Goal: Task Accomplishment & Management: Use online tool/utility

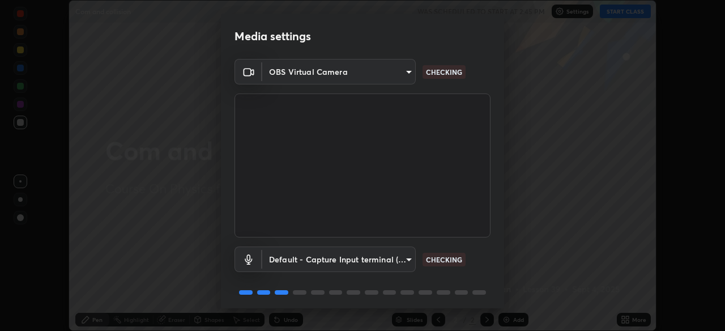
scroll to position [41, 0]
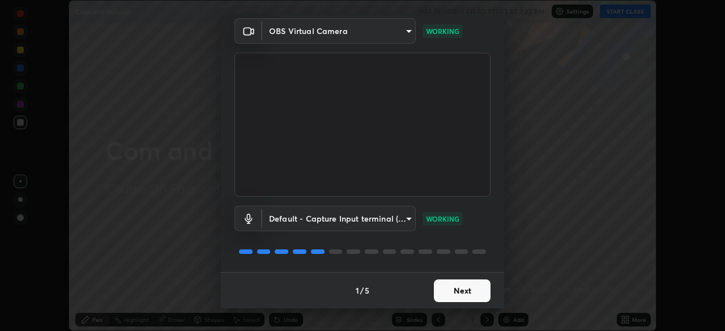
click at [457, 287] on button "Next" at bounding box center [462, 290] width 57 height 23
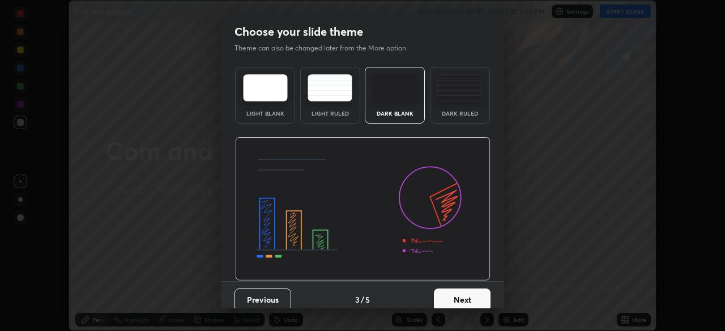
click at [467, 296] on button "Next" at bounding box center [462, 299] width 57 height 23
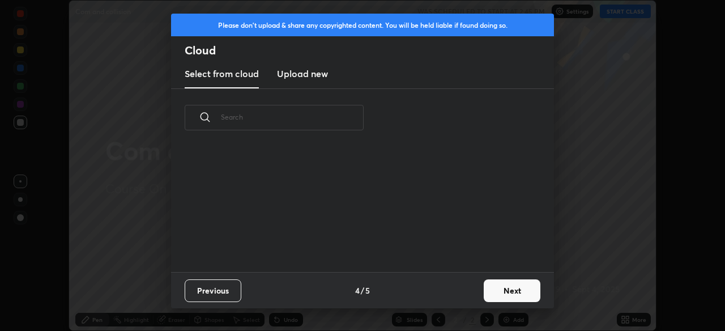
click at [472, 297] on div "Previous 4 / 5 Next" at bounding box center [362, 290] width 383 height 36
click at [477, 295] on div "Previous 4 / 5 Next" at bounding box center [362, 290] width 383 height 36
click at [513, 289] on button "Next" at bounding box center [512, 290] width 57 height 23
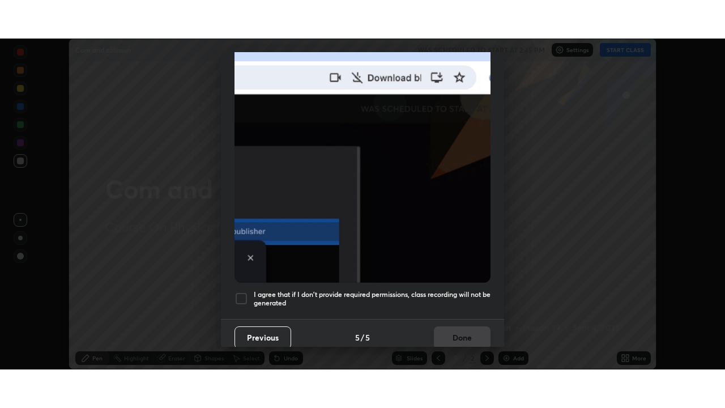
scroll to position [272, 0]
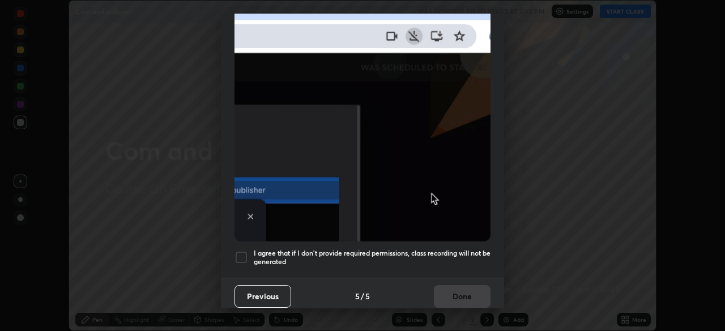
click at [471, 249] on h5 "I agree that if I don't provide required permissions, class recording will not …" at bounding box center [372, 258] width 237 height 18
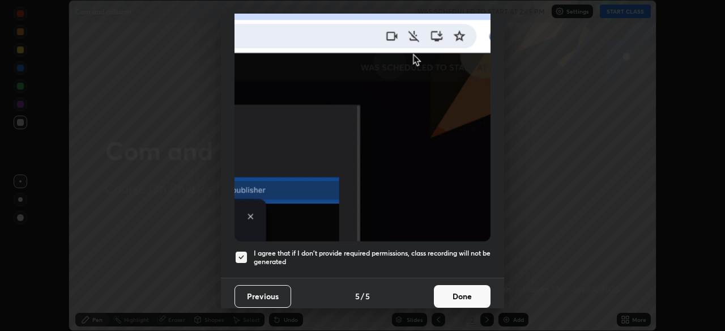
click at [467, 296] on button "Done" at bounding box center [462, 296] width 57 height 23
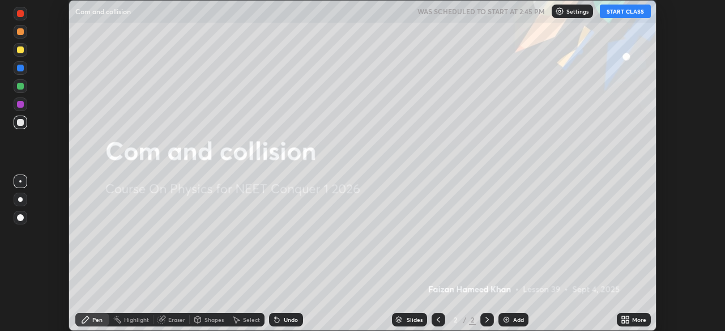
click at [629, 322] on icon at bounding box center [627, 321] width 3 height 3
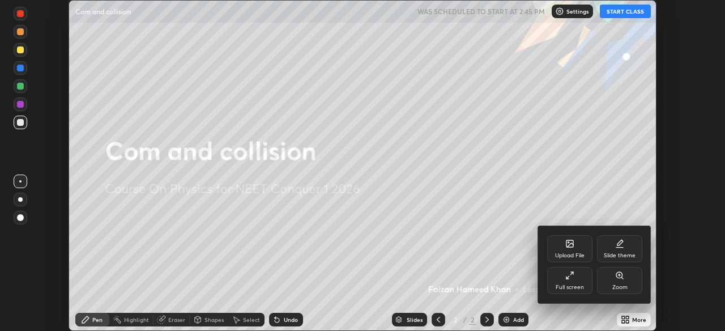
click at [576, 274] on div "Full screen" at bounding box center [569, 280] width 45 height 27
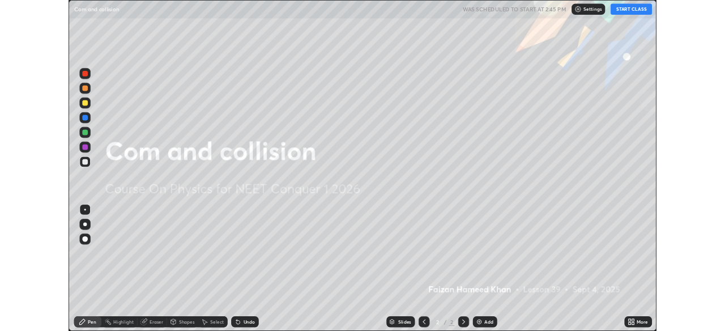
scroll to position [408, 725]
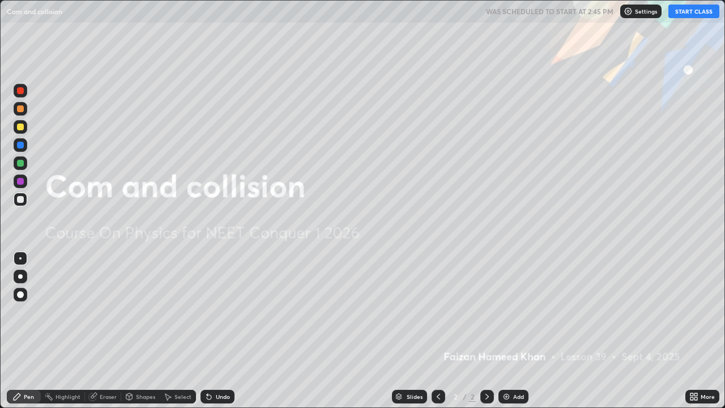
click at [687, 14] on button "START CLASS" at bounding box center [694, 12] width 51 height 14
click at [511, 330] on div "Add" at bounding box center [514, 397] width 30 height 14
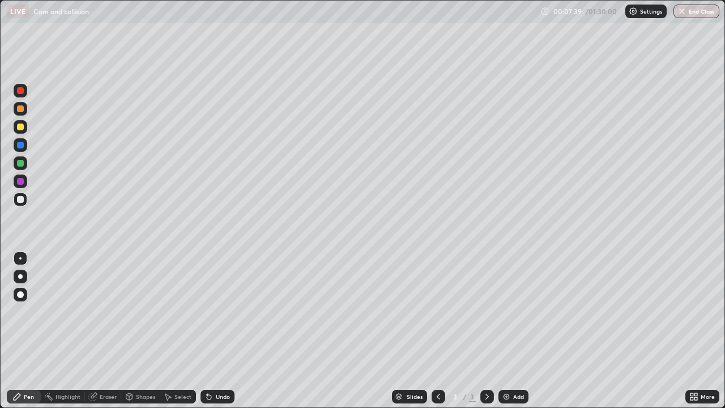
click at [101, 330] on div "Eraser" at bounding box center [103, 397] width 36 height 14
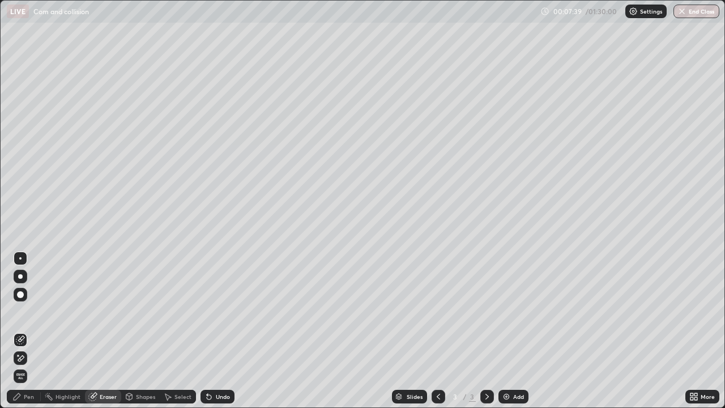
click at [24, 330] on span "Erase all" at bounding box center [20, 376] width 12 height 7
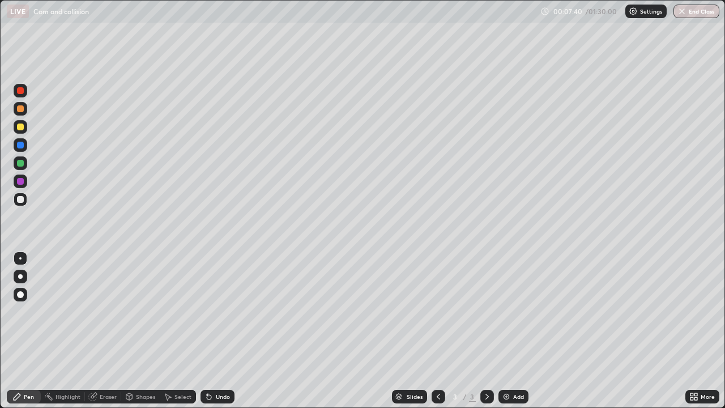
click at [130, 330] on icon at bounding box center [129, 396] width 6 height 2
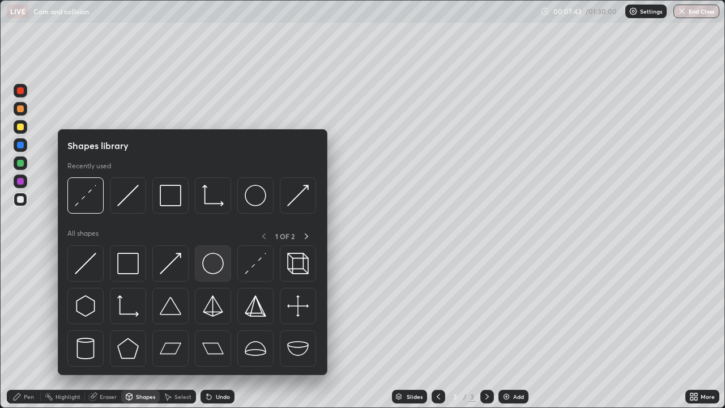
click at [209, 269] on img at bounding box center [213, 264] width 22 height 22
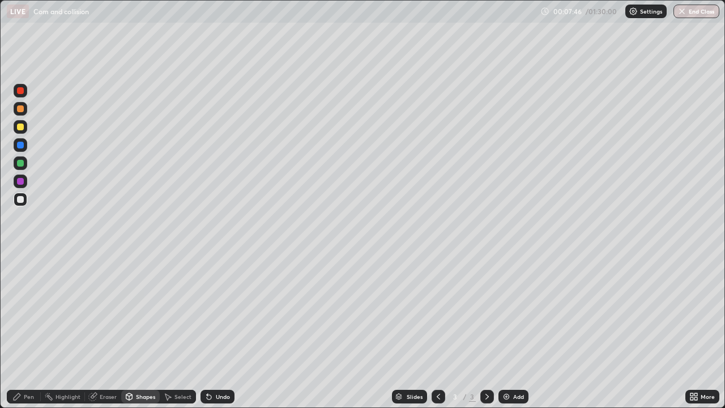
click at [104, 330] on div "Eraser" at bounding box center [108, 397] width 17 height 6
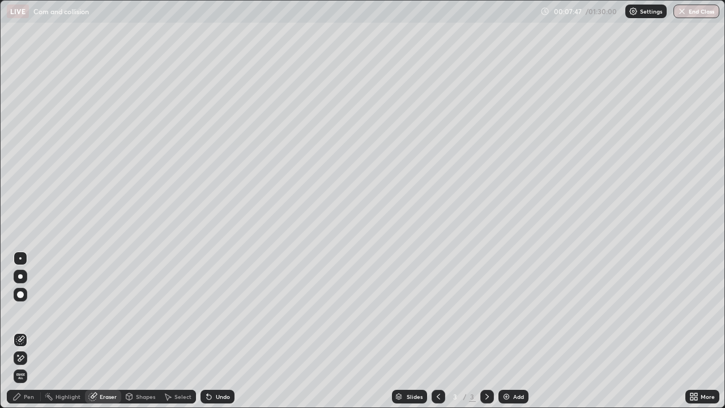
click at [127, 330] on icon at bounding box center [129, 396] width 6 height 7
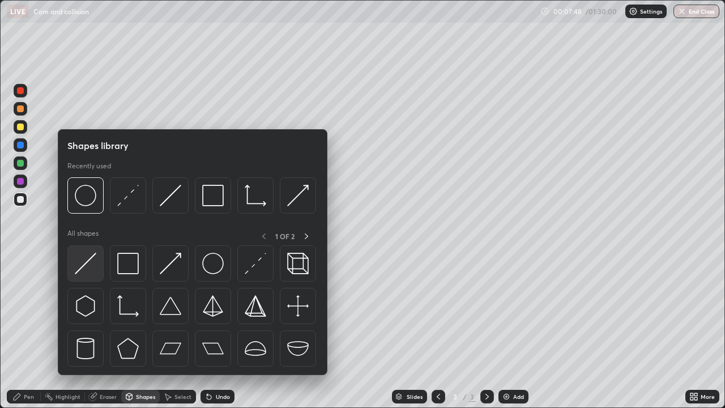
click at [86, 265] on img at bounding box center [86, 264] width 22 height 22
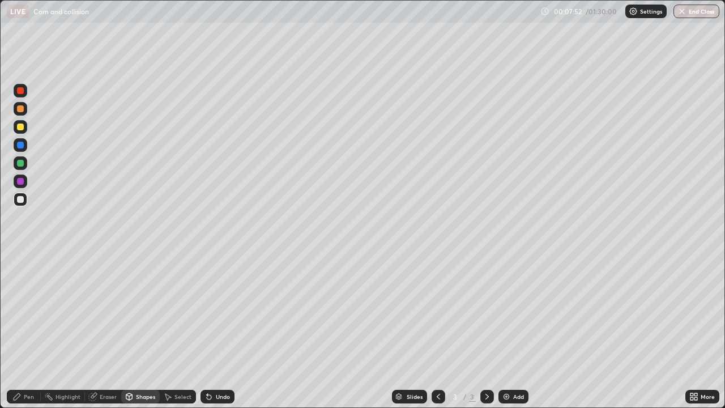
click at [96, 330] on icon at bounding box center [94, 396] width 6 height 6
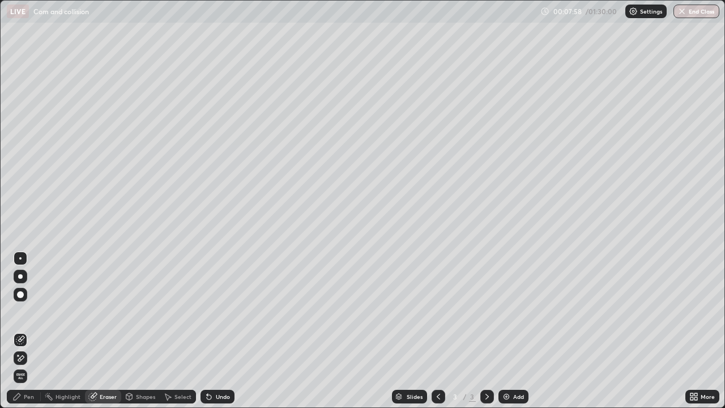
click at [110, 330] on div "Eraser" at bounding box center [108, 397] width 17 height 6
click at [135, 330] on div "Shapes" at bounding box center [140, 397] width 39 height 14
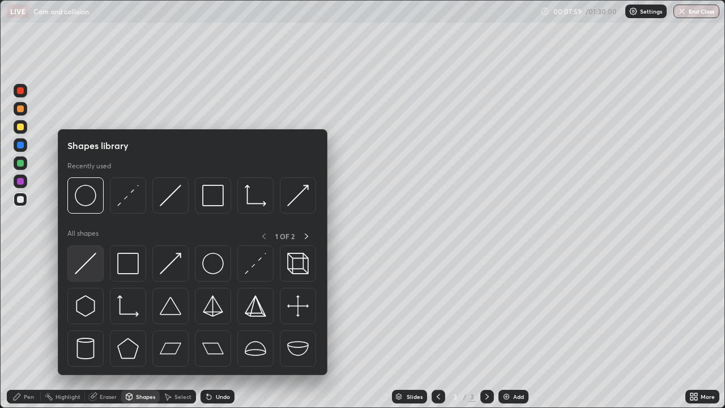
click at [94, 265] on img at bounding box center [86, 264] width 22 height 22
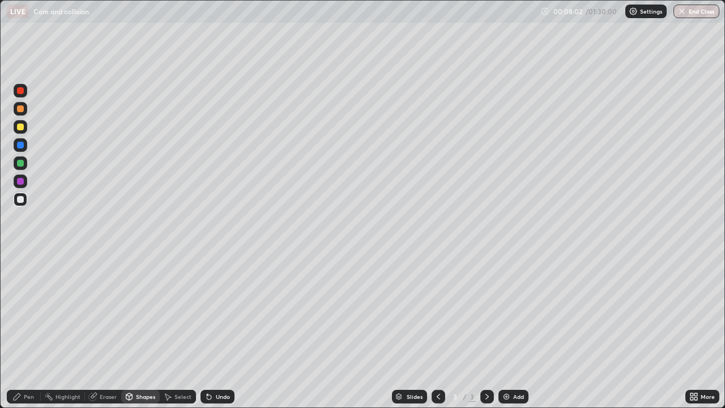
click at [128, 330] on icon at bounding box center [129, 396] width 6 height 2
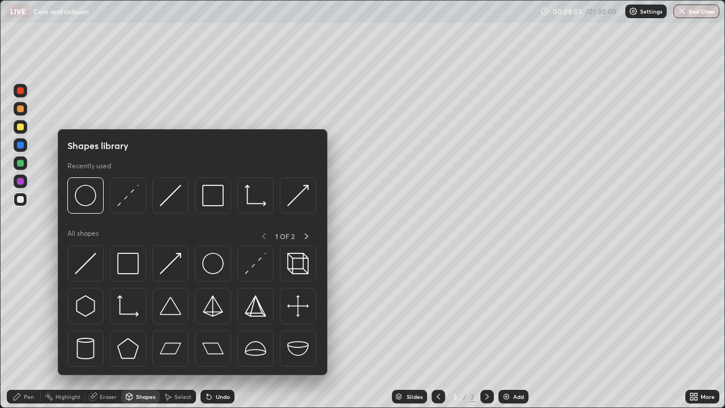
click at [99, 330] on div "Eraser" at bounding box center [103, 397] width 36 height 14
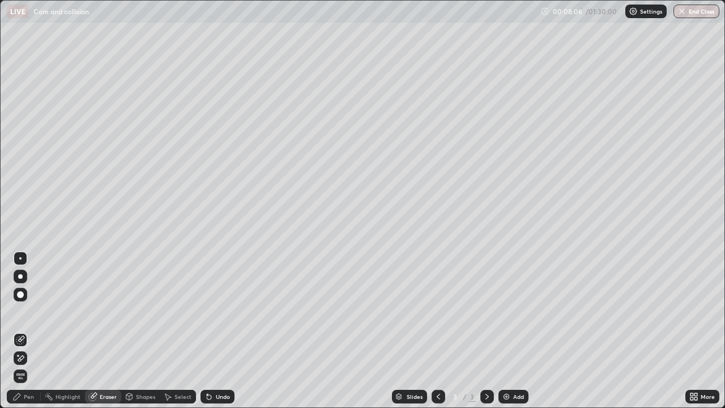
click at [110, 330] on div "Eraser" at bounding box center [103, 397] width 36 height 14
click at [136, 330] on div "Shapes" at bounding box center [145, 397] width 19 height 6
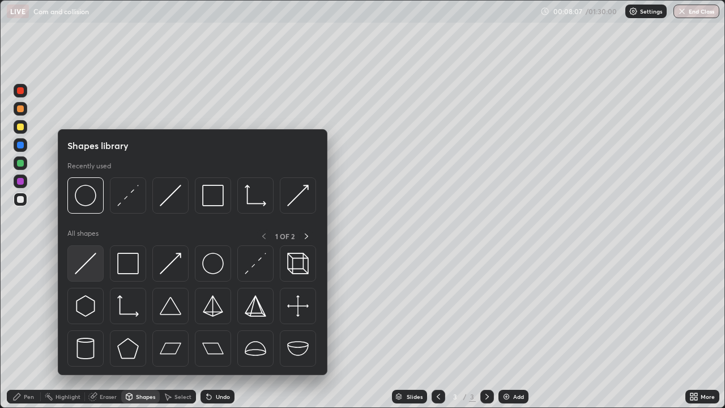
click at [93, 266] on img at bounding box center [86, 264] width 22 height 22
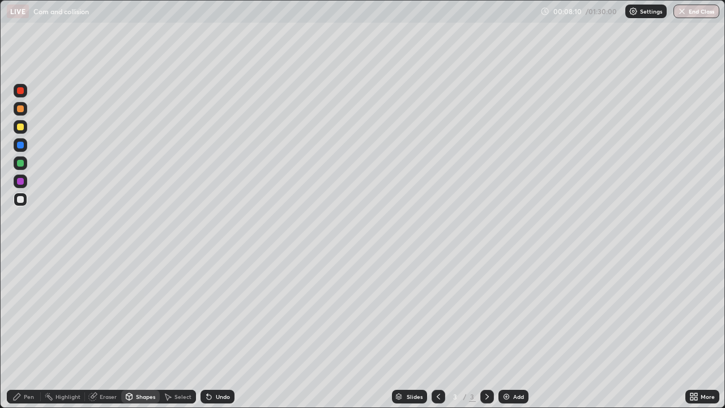
click at [207, 330] on icon at bounding box center [207, 394] width 1 height 1
click at [207, 330] on icon at bounding box center [209, 397] width 5 height 5
click at [25, 180] on div at bounding box center [21, 181] width 14 height 14
click at [137, 330] on div "Shapes" at bounding box center [145, 397] width 19 height 6
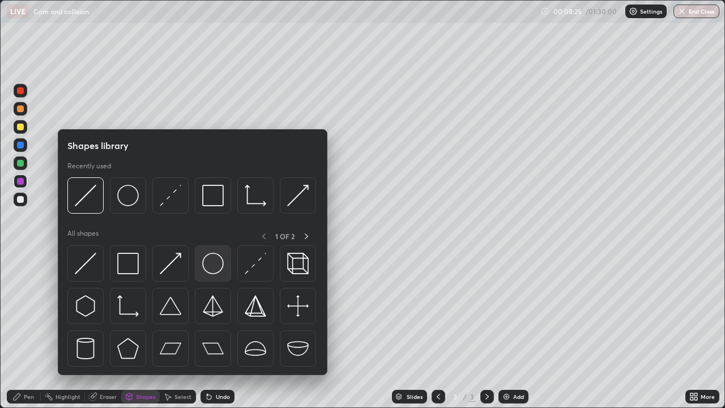
click at [205, 268] on img at bounding box center [213, 264] width 22 height 22
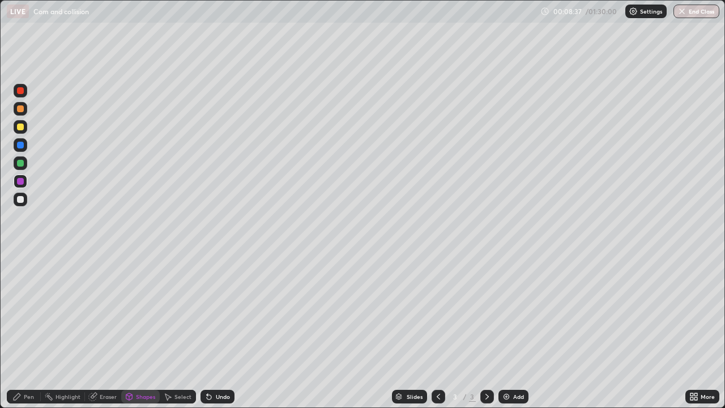
click at [137, 330] on div "Shapes" at bounding box center [145, 397] width 19 height 6
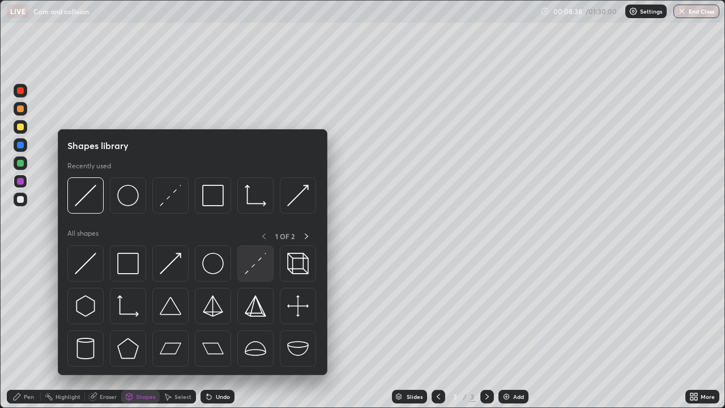
click at [255, 269] on img at bounding box center [256, 264] width 22 height 22
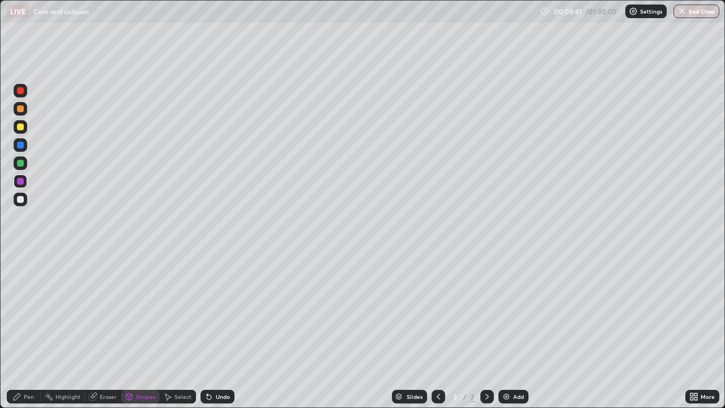
click at [24, 164] on div at bounding box center [21, 163] width 14 height 14
click at [126, 330] on icon at bounding box center [129, 396] width 6 height 2
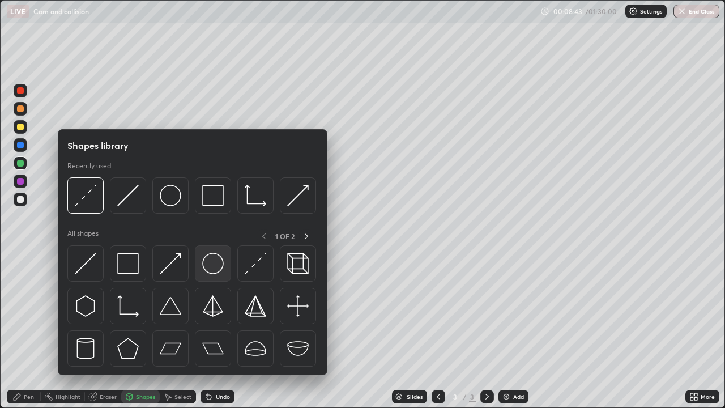
click at [210, 265] on img at bounding box center [213, 264] width 22 height 22
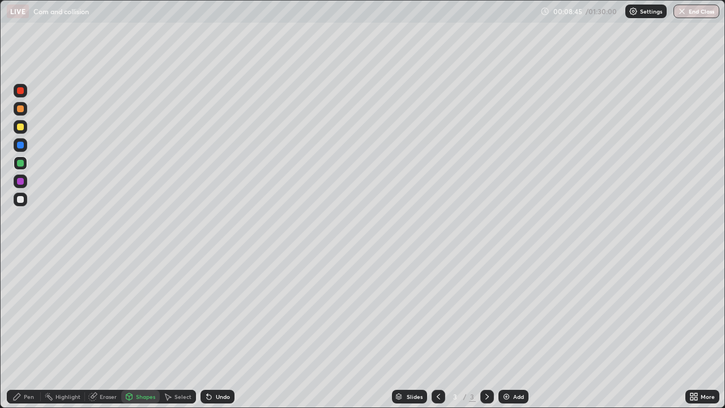
click at [24, 126] on div at bounding box center [21, 127] width 14 height 14
click at [25, 330] on div "Pen" at bounding box center [24, 397] width 34 height 14
click at [24, 200] on div at bounding box center [21, 200] width 14 height 14
click at [24, 165] on div at bounding box center [21, 163] width 14 height 14
click at [220, 330] on div "Undo" at bounding box center [223, 397] width 14 height 6
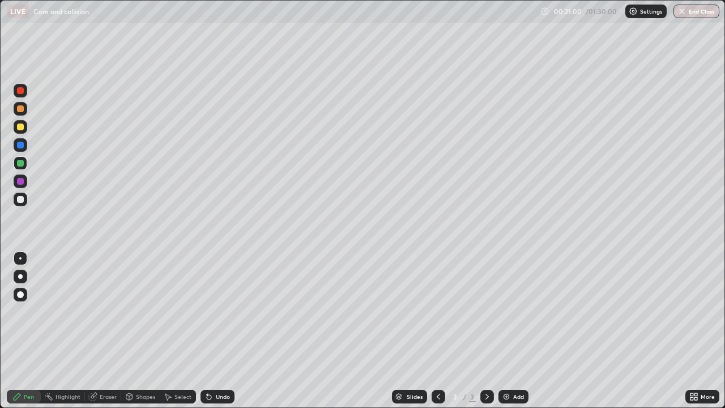
click at [481, 330] on div at bounding box center [487, 397] width 14 height 14
click at [504, 330] on img at bounding box center [506, 396] width 9 height 9
click at [29, 330] on div "Pen" at bounding box center [29, 397] width 10 height 6
click at [24, 128] on div at bounding box center [21, 127] width 14 height 14
click at [216, 330] on div "Undo" at bounding box center [223, 397] width 14 height 6
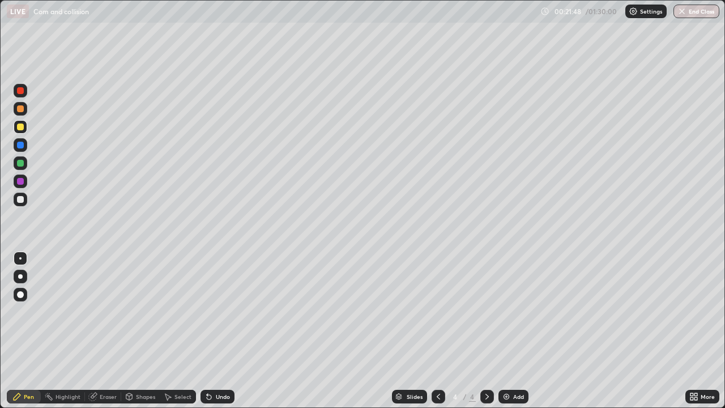
click at [220, 330] on div "Undo" at bounding box center [223, 397] width 14 height 6
click at [25, 161] on div at bounding box center [21, 163] width 14 height 14
click at [208, 330] on icon at bounding box center [209, 397] width 5 height 5
click at [209, 330] on icon at bounding box center [209, 396] width 9 height 9
click at [207, 330] on icon at bounding box center [209, 397] width 5 height 5
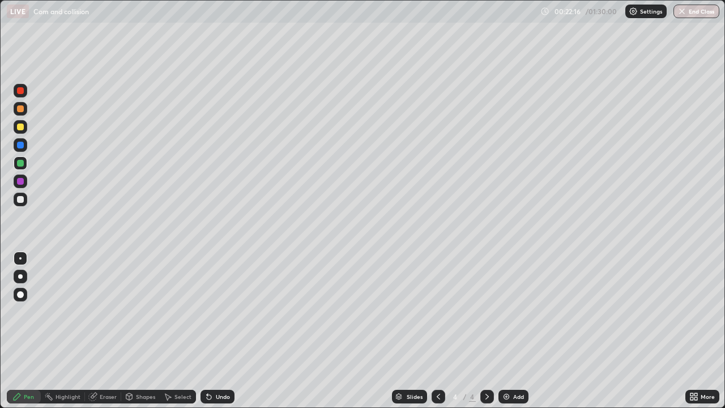
click at [208, 330] on icon at bounding box center [209, 397] width 5 height 5
click at [25, 330] on div "Pen" at bounding box center [29, 397] width 10 height 6
click at [21, 127] on div at bounding box center [20, 127] width 7 height 7
click at [129, 330] on icon at bounding box center [129, 398] width 0 height 4
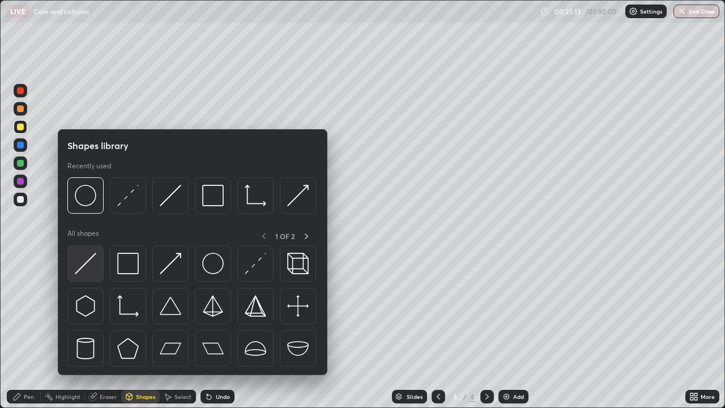
click at [99, 266] on div at bounding box center [85, 263] width 36 height 36
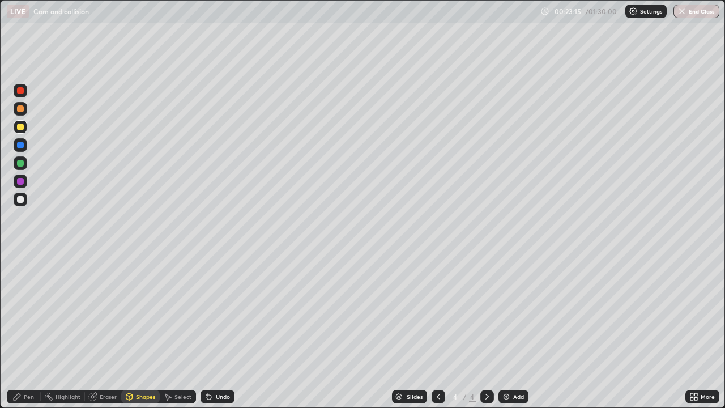
click at [129, 330] on icon at bounding box center [129, 396] width 6 height 7
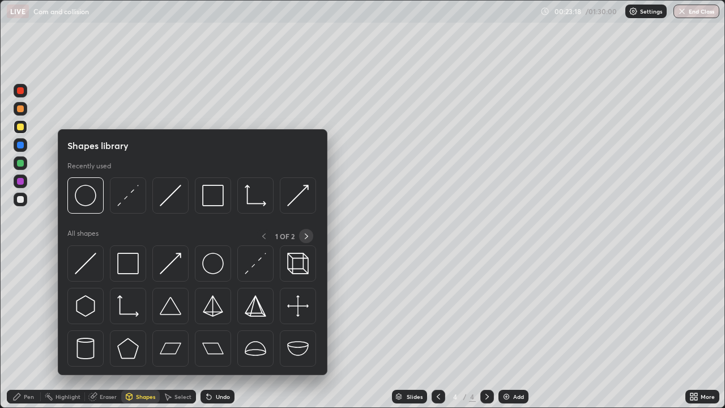
click at [306, 236] on icon at bounding box center [306, 236] width 9 height 9
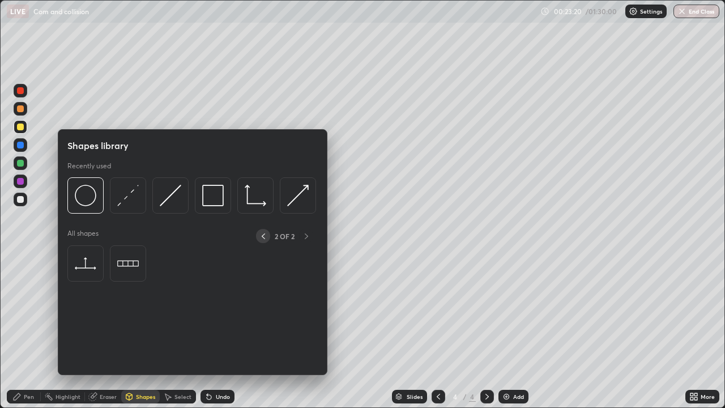
click at [262, 236] on icon at bounding box center [263, 236] width 3 height 6
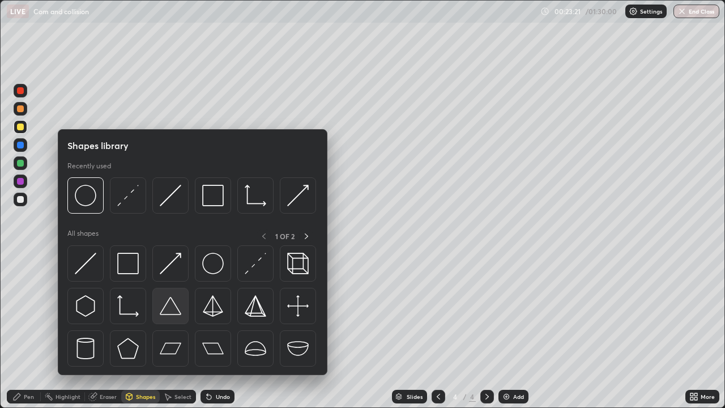
click at [169, 310] on img at bounding box center [171, 306] width 22 height 22
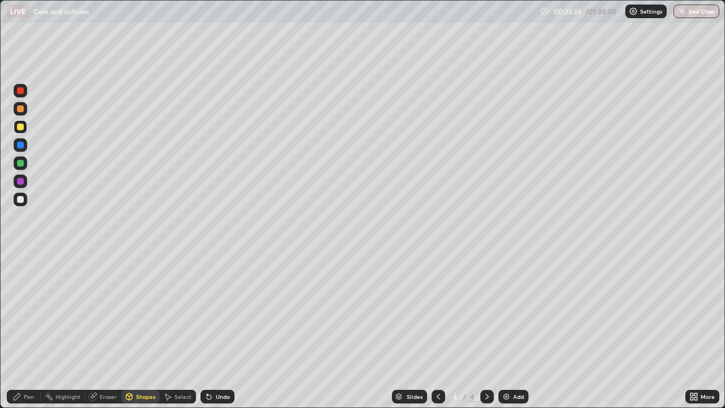
click at [24, 131] on div at bounding box center [21, 127] width 14 height 14
click at [25, 330] on div "Pen" at bounding box center [29, 397] width 10 height 6
click at [25, 201] on div at bounding box center [21, 200] width 14 height 14
click at [26, 330] on div "Pen" at bounding box center [29, 397] width 10 height 6
click at [25, 330] on div "Pen" at bounding box center [29, 397] width 10 height 6
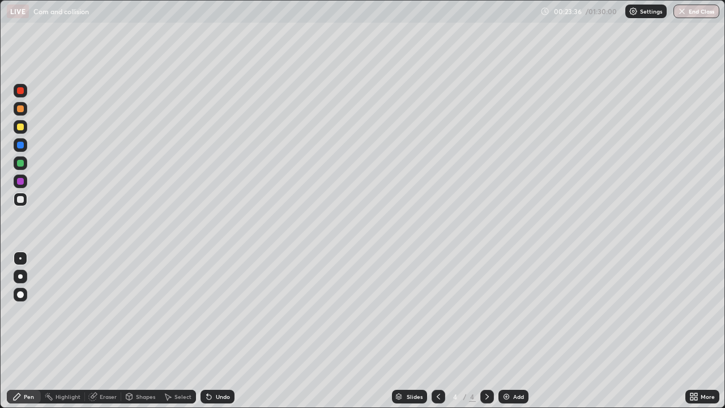
click at [21, 127] on div at bounding box center [20, 127] width 7 height 7
click at [105, 330] on div "Eraser" at bounding box center [108, 397] width 17 height 6
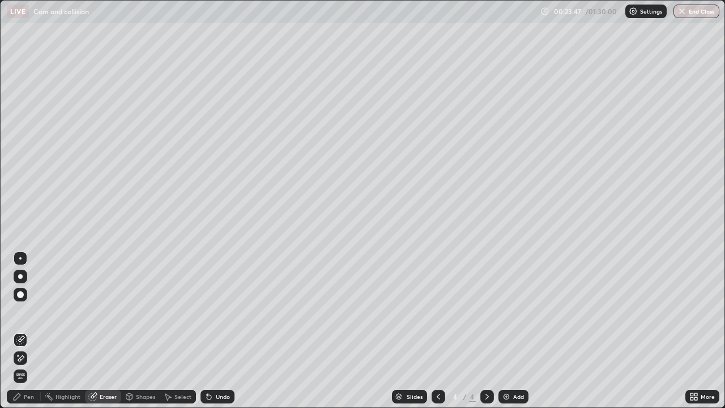
click at [133, 330] on icon at bounding box center [129, 396] width 9 height 9
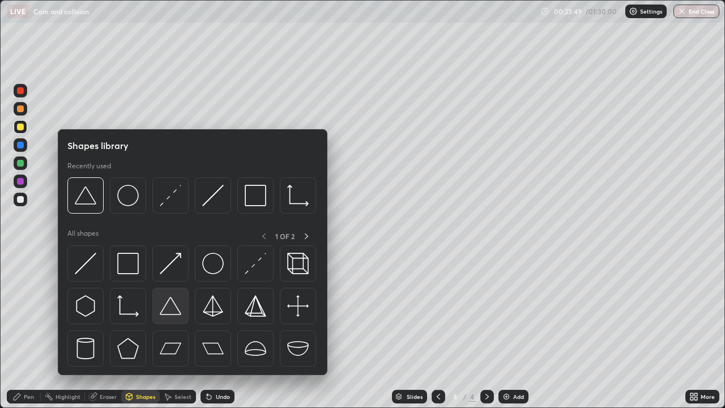
click at [170, 304] on img at bounding box center [171, 306] width 22 height 22
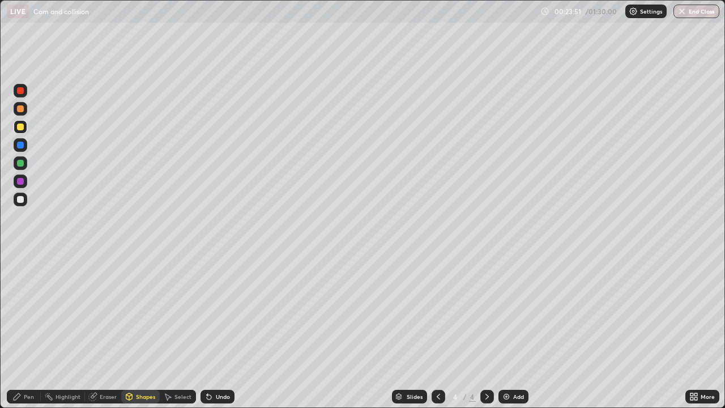
click at [29, 330] on div "Pen" at bounding box center [29, 397] width 10 height 6
click at [23, 201] on div at bounding box center [20, 199] width 7 height 7
click at [133, 330] on div "Shapes" at bounding box center [140, 397] width 39 height 14
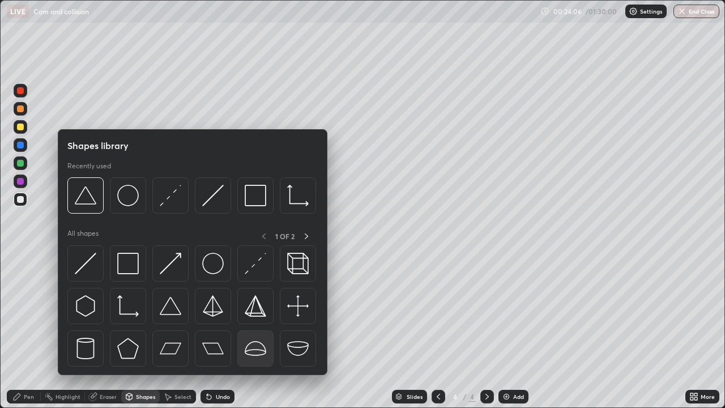
click at [257, 330] on img at bounding box center [256, 349] width 22 height 22
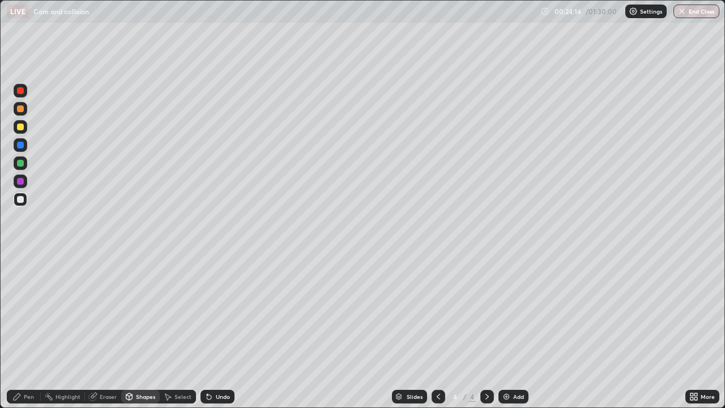
click at [143, 330] on div "Shapes" at bounding box center [145, 397] width 19 height 6
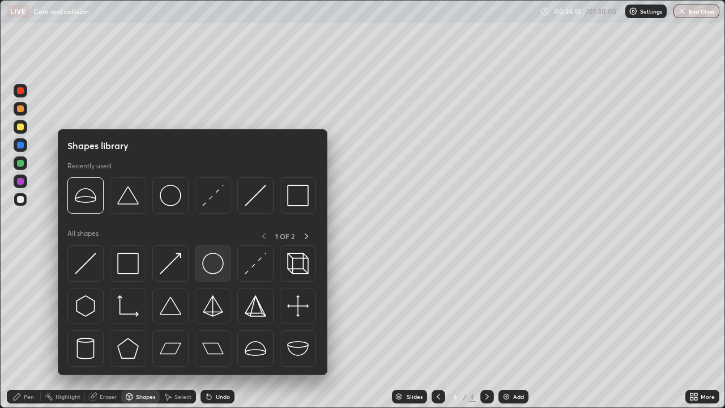
click at [215, 266] on img at bounding box center [213, 264] width 22 height 22
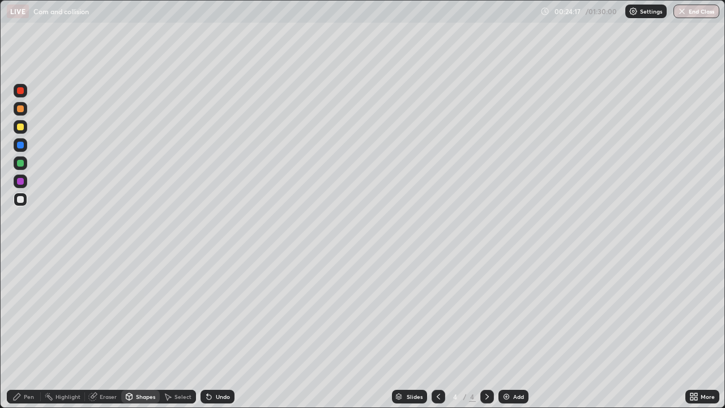
click at [32, 330] on div "Pen" at bounding box center [24, 397] width 34 height 14
click at [144, 330] on div "Shapes" at bounding box center [145, 397] width 19 height 6
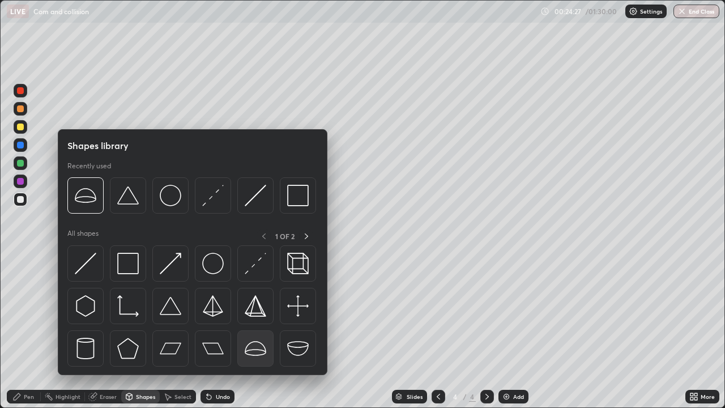
click at [262, 330] on img at bounding box center [256, 349] width 22 height 22
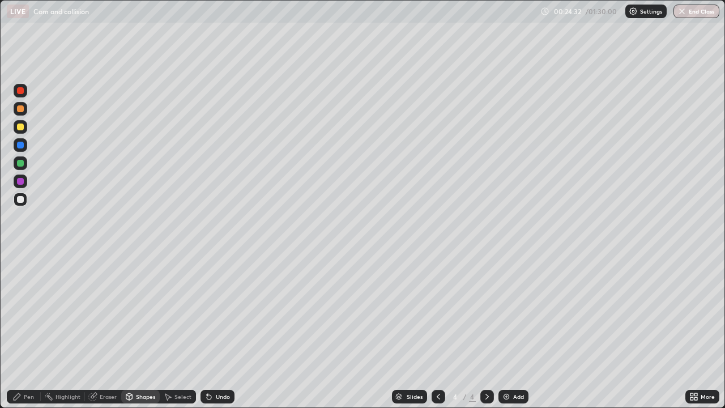
click at [32, 330] on div "Pen" at bounding box center [29, 397] width 10 height 6
click at [25, 127] on div at bounding box center [21, 127] width 14 height 14
click at [30, 330] on div "Pen" at bounding box center [24, 397] width 34 height 14
click at [216, 330] on div "Undo" at bounding box center [223, 397] width 14 height 6
click at [24, 198] on div at bounding box center [21, 200] width 14 height 14
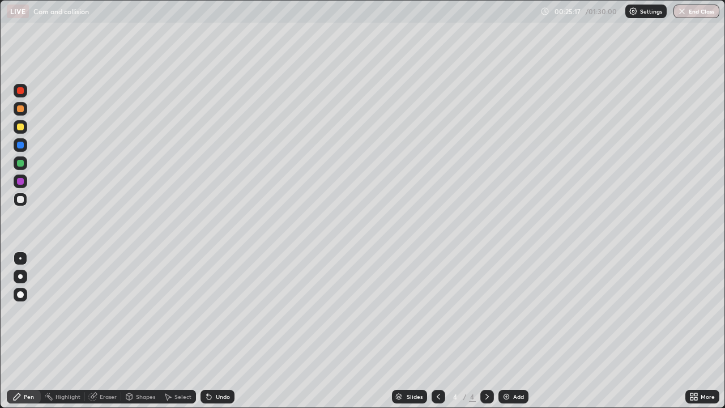
click at [25, 127] on div at bounding box center [21, 127] width 14 height 14
click at [27, 330] on div "Pen" at bounding box center [29, 397] width 10 height 6
click at [21, 109] on div at bounding box center [20, 108] width 7 height 7
click at [210, 330] on icon at bounding box center [209, 396] width 9 height 9
click at [216, 330] on div "Undo" at bounding box center [223, 397] width 14 height 6
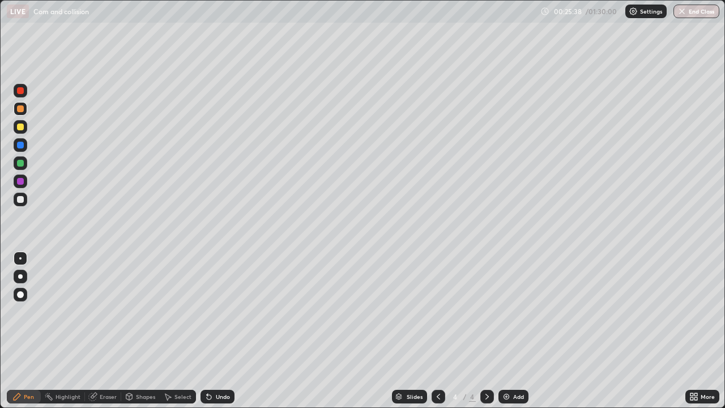
click at [219, 330] on div "Undo" at bounding box center [218, 397] width 34 height 14
click at [220, 330] on div "Undo" at bounding box center [218, 397] width 34 height 14
click at [216, 330] on div "Undo" at bounding box center [223, 397] width 14 height 6
click at [25, 91] on div at bounding box center [21, 91] width 14 height 14
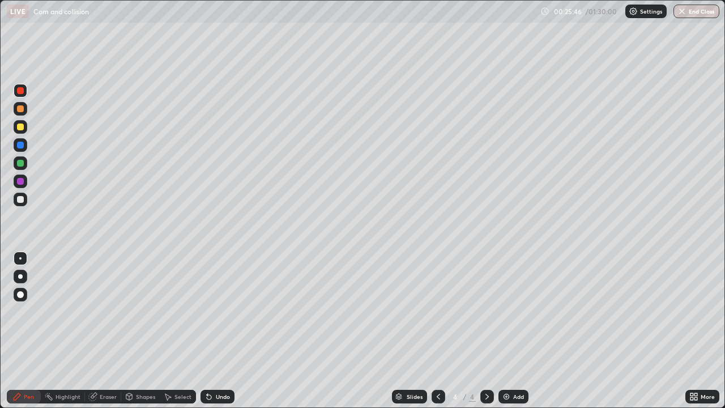
click at [24, 330] on div "Pen" at bounding box center [29, 397] width 10 height 6
click at [504, 330] on img at bounding box center [506, 396] width 9 height 9
click at [26, 330] on div "Pen" at bounding box center [29, 397] width 10 height 6
click at [25, 199] on div at bounding box center [21, 200] width 14 height 14
click at [26, 165] on div at bounding box center [21, 163] width 14 height 14
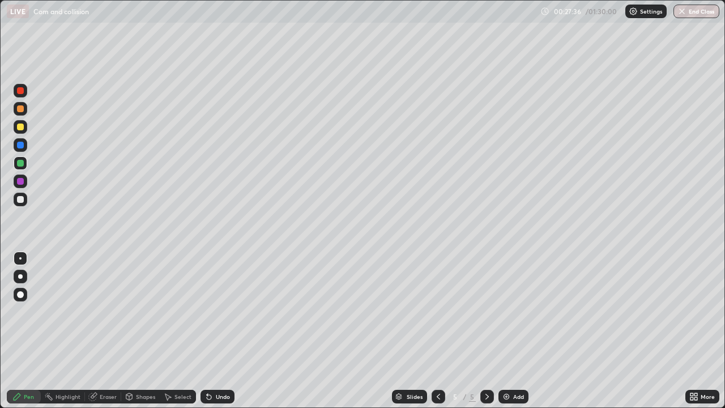
click at [21, 199] on div at bounding box center [20, 199] width 7 height 7
click at [438, 330] on div at bounding box center [439, 397] width 14 height 14
click at [218, 330] on div "Undo" at bounding box center [223, 397] width 14 height 6
click at [216, 330] on div "Undo" at bounding box center [223, 397] width 14 height 6
click at [23, 163] on div at bounding box center [20, 163] width 7 height 7
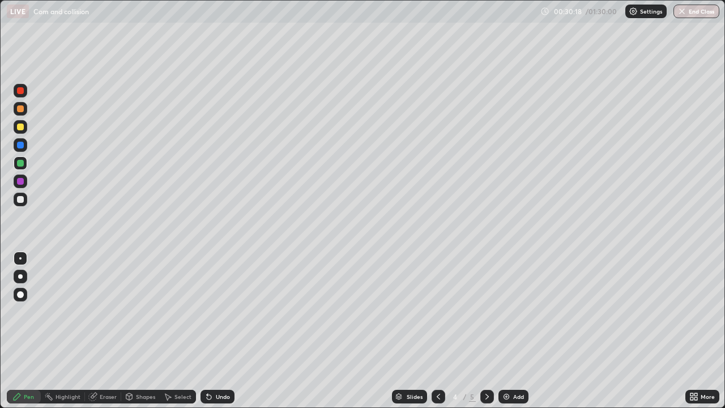
click at [21, 199] on div at bounding box center [20, 199] width 7 height 7
click at [23, 93] on div at bounding box center [21, 91] width 14 height 14
click at [211, 330] on icon at bounding box center [209, 396] width 9 height 9
click at [218, 330] on div "Undo" at bounding box center [218, 397] width 34 height 14
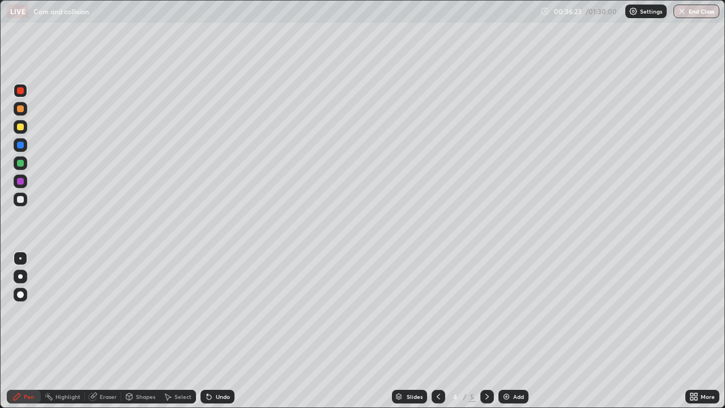
click at [216, 330] on div "Undo" at bounding box center [223, 397] width 14 height 6
click at [211, 330] on icon at bounding box center [209, 396] width 9 height 9
click at [224, 330] on div "Undo" at bounding box center [223, 397] width 14 height 6
click at [225, 330] on div "Undo" at bounding box center [223, 397] width 14 height 6
click at [216, 330] on div "Undo" at bounding box center [223, 397] width 14 height 6
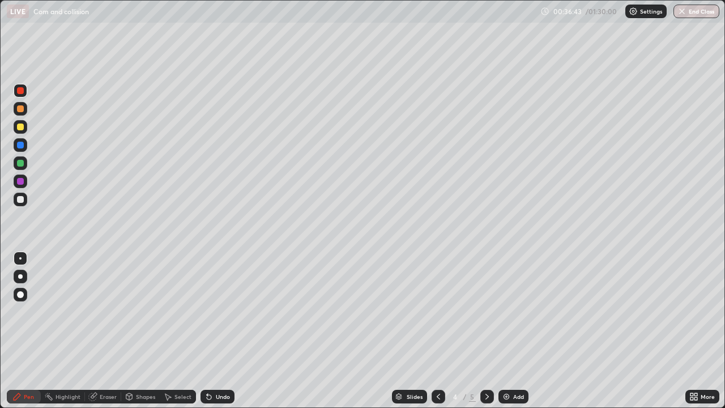
click at [229, 330] on div "Undo" at bounding box center [218, 397] width 34 height 14
click at [27, 109] on div at bounding box center [21, 109] width 14 height 14
click at [481, 330] on div at bounding box center [487, 397] width 14 height 14
click at [505, 330] on img at bounding box center [506, 396] width 9 height 9
click at [128, 330] on icon at bounding box center [129, 396] width 6 height 2
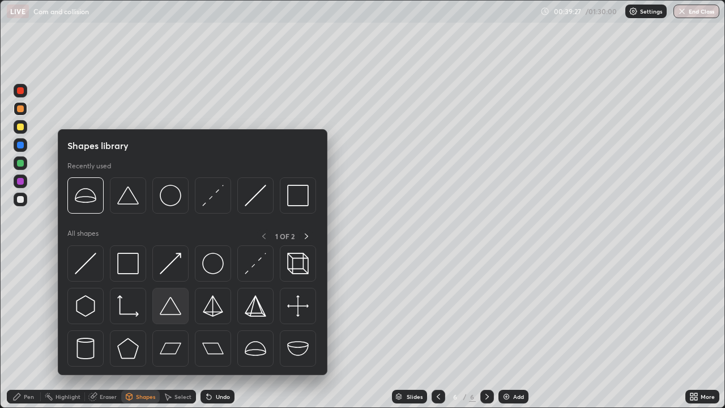
click at [171, 307] on img at bounding box center [171, 306] width 22 height 22
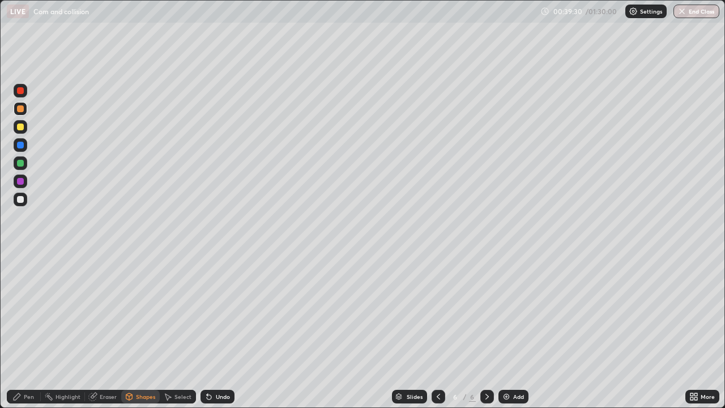
click at [24, 165] on div at bounding box center [21, 163] width 14 height 14
click at [28, 330] on div "Pen" at bounding box center [24, 397] width 34 height 14
click at [25, 199] on div at bounding box center [21, 200] width 14 height 14
click at [28, 330] on div "Pen" at bounding box center [29, 397] width 10 height 6
click at [21, 127] on div at bounding box center [20, 127] width 7 height 7
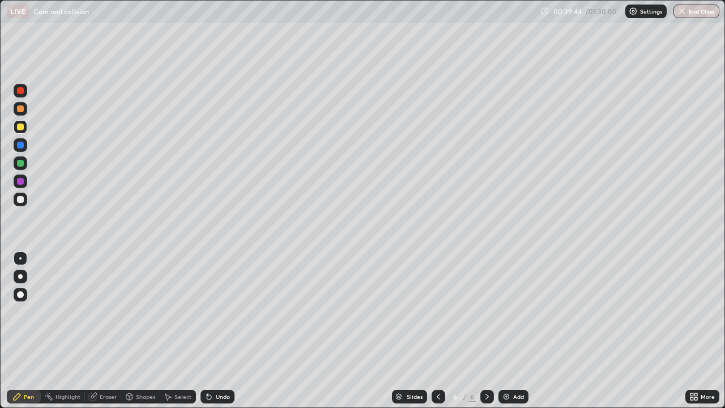
click at [24, 330] on div "Pen" at bounding box center [29, 397] width 10 height 6
click at [21, 181] on div at bounding box center [20, 181] width 7 height 7
click at [28, 195] on div at bounding box center [20, 199] width 18 height 18
click at [437, 330] on icon at bounding box center [438, 396] width 9 height 9
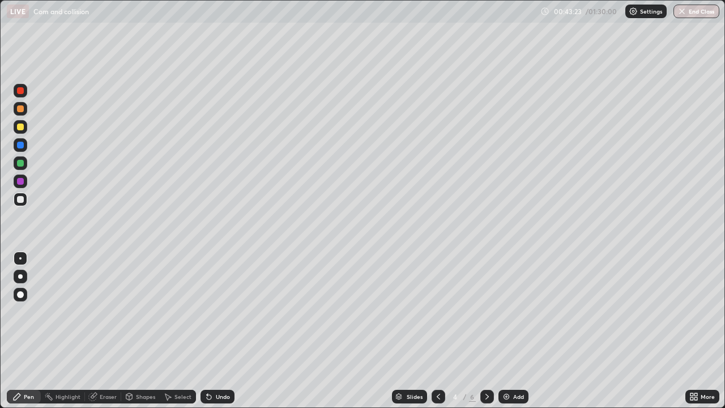
click at [491, 330] on div at bounding box center [487, 397] width 14 height 14
click at [486, 330] on icon at bounding box center [487, 396] width 9 height 9
click at [432, 330] on div at bounding box center [439, 397] width 14 height 14
click at [436, 330] on icon at bounding box center [438, 396] width 9 height 9
click at [486, 330] on icon at bounding box center [487, 397] width 3 height 6
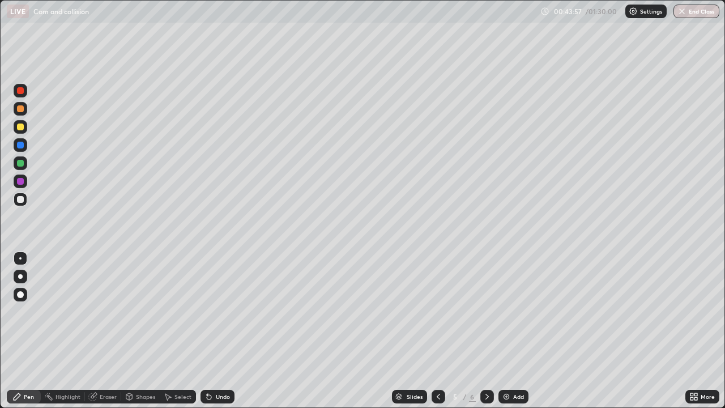
click at [486, 330] on icon at bounding box center [487, 396] width 9 height 9
click at [485, 330] on icon at bounding box center [487, 396] width 9 height 9
click at [23, 164] on div at bounding box center [20, 163] width 7 height 7
click at [21, 91] on div at bounding box center [20, 90] width 7 height 7
click at [21, 199] on div at bounding box center [20, 199] width 7 height 7
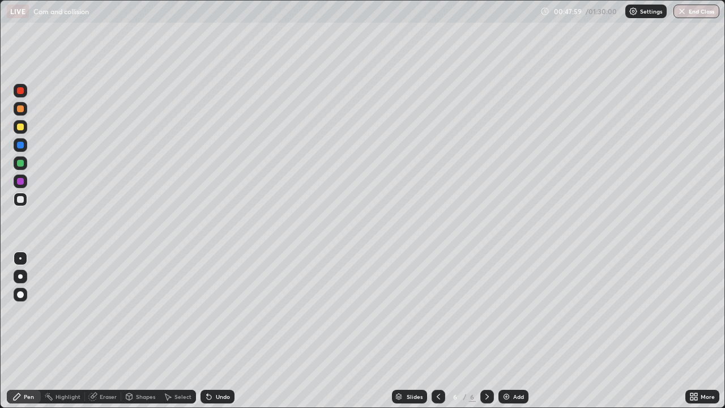
click at [219, 330] on div "Undo" at bounding box center [218, 397] width 34 height 14
click at [220, 330] on div "Undo" at bounding box center [218, 397] width 34 height 14
click at [486, 330] on icon at bounding box center [487, 396] width 9 height 9
click at [507, 330] on img at bounding box center [506, 396] width 9 height 9
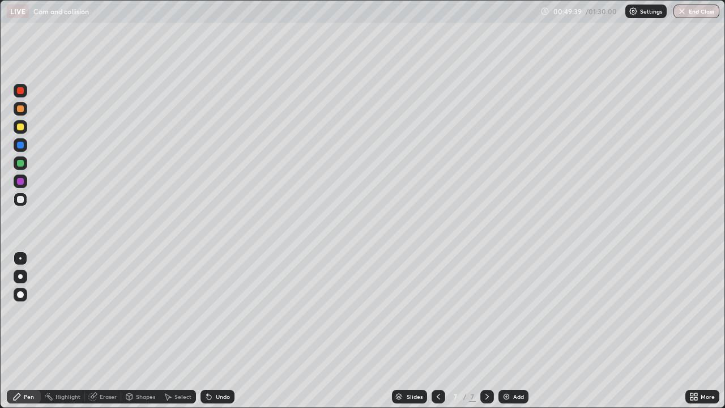
click at [139, 330] on div "Shapes" at bounding box center [145, 397] width 19 height 6
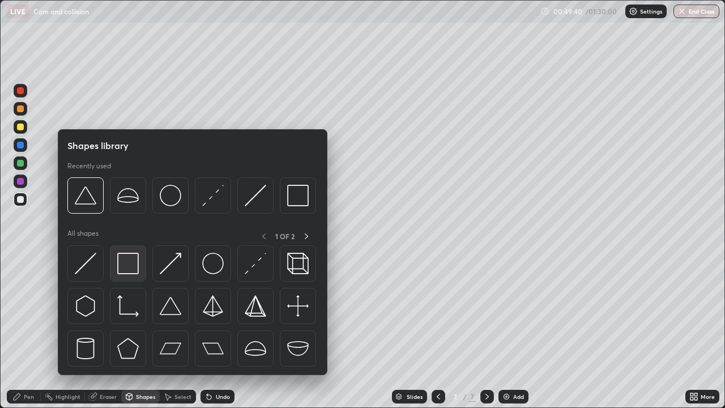
click at [130, 268] on img at bounding box center [128, 264] width 22 height 22
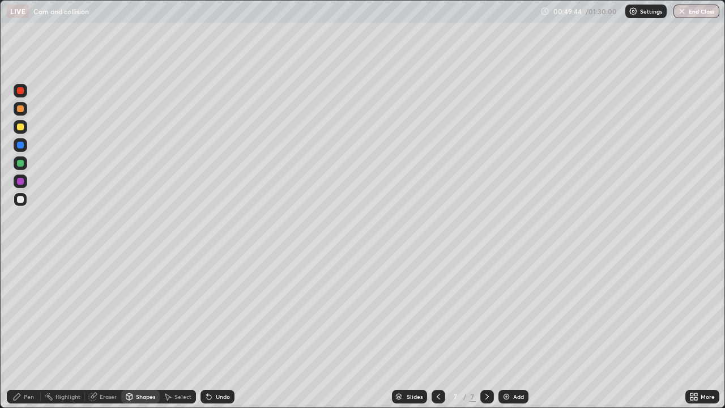
click at [25, 182] on div at bounding box center [21, 181] width 14 height 14
click at [21, 199] on div at bounding box center [20, 199] width 7 height 7
click at [100, 330] on div "Eraser" at bounding box center [108, 397] width 17 height 6
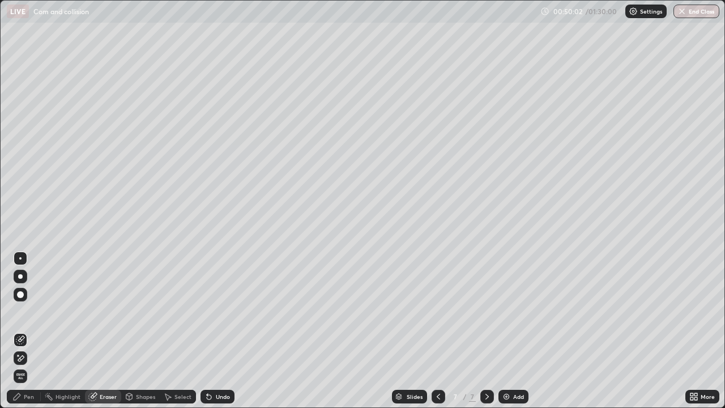
click at [134, 330] on div "Shapes" at bounding box center [140, 397] width 39 height 14
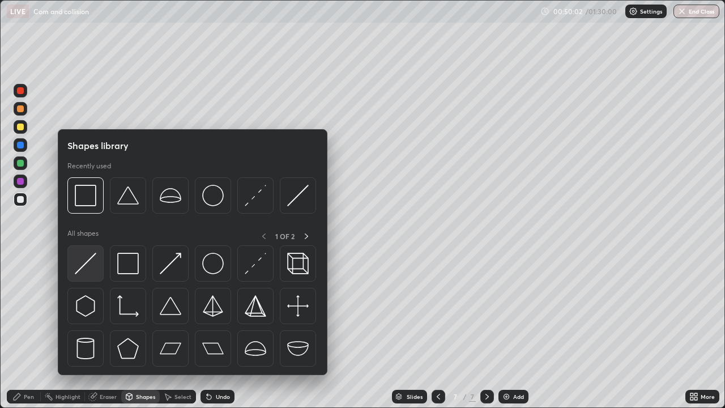
click at [92, 261] on img at bounding box center [86, 264] width 22 height 22
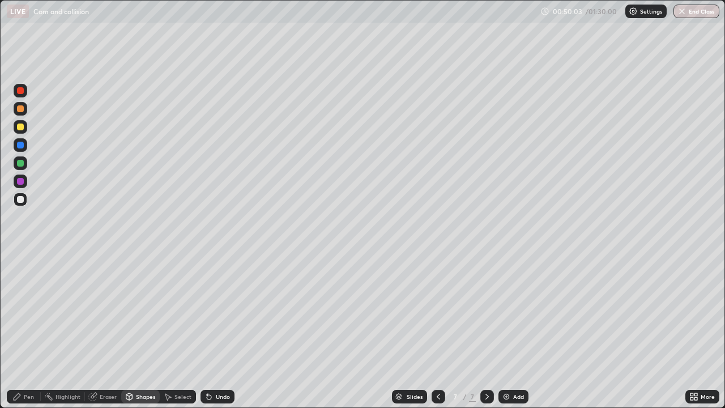
click at [133, 330] on div "Shapes" at bounding box center [140, 397] width 39 height 14
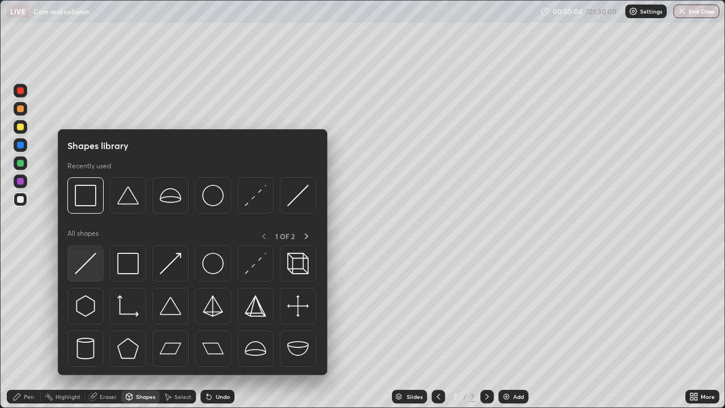
click at [89, 261] on img at bounding box center [86, 264] width 22 height 22
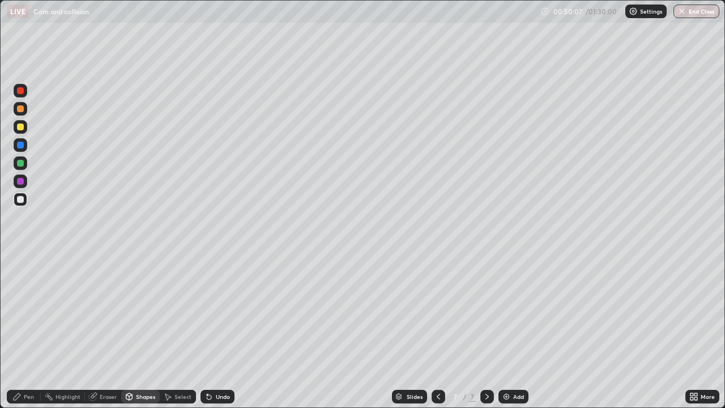
click at [29, 330] on div "Pen" at bounding box center [29, 397] width 10 height 6
click at [26, 164] on div at bounding box center [21, 163] width 14 height 14
click at [19, 330] on icon at bounding box center [16, 396] width 9 height 9
click at [218, 330] on div "Undo" at bounding box center [218, 397] width 34 height 14
click at [222, 330] on div "Undo" at bounding box center [223, 397] width 14 height 6
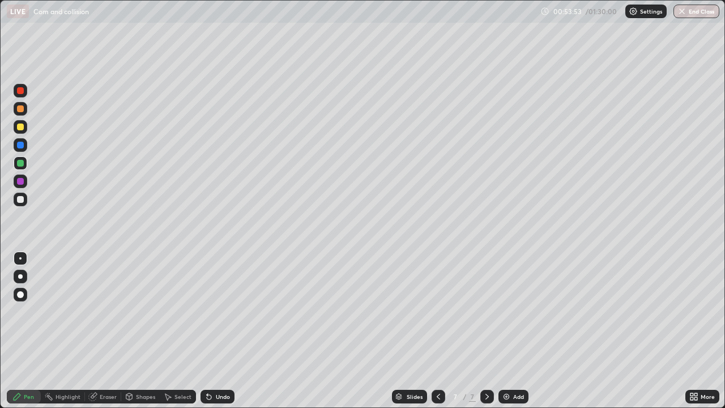
click at [27, 198] on div at bounding box center [21, 200] width 14 height 14
click at [25, 127] on div at bounding box center [21, 127] width 14 height 14
click at [217, 330] on div "Undo" at bounding box center [218, 397] width 34 height 14
click at [20, 146] on div at bounding box center [20, 145] width 7 height 7
click at [97, 330] on div "Eraser" at bounding box center [103, 397] width 36 height 14
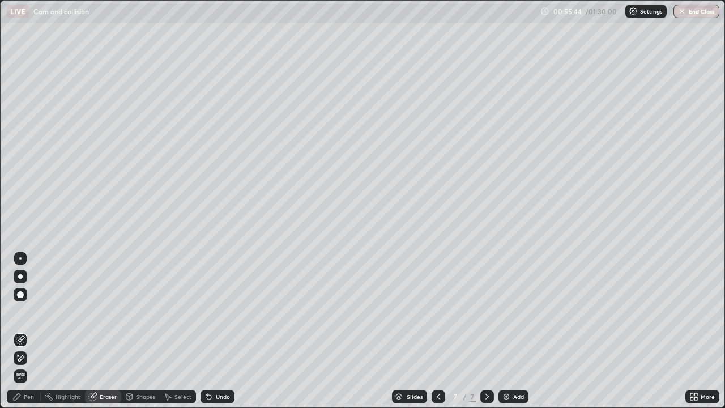
click at [27, 330] on div at bounding box center [21, 340] width 14 height 14
click at [141, 330] on div "Shapes" at bounding box center [145, 397] width 19 height 6
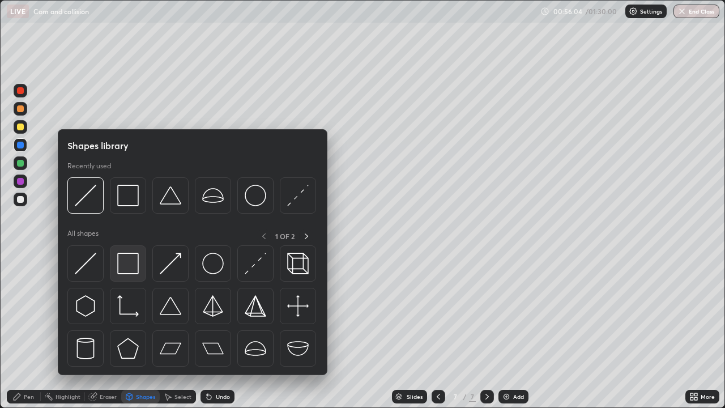
click at [136, 265] on img at bounding box center [128, 264] width 22 height 22
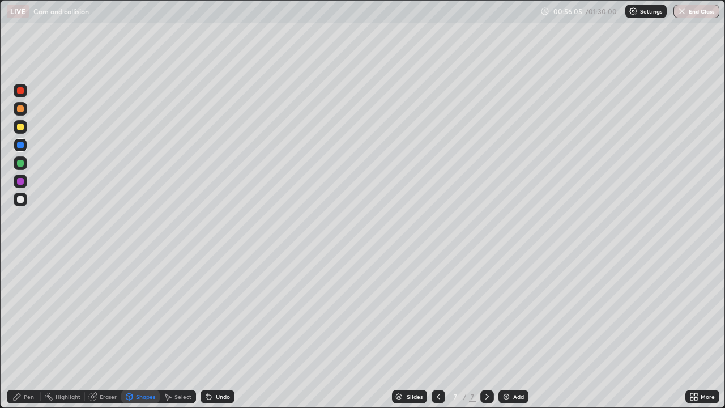
click at [25, 127] on div at bounding box center [21, 127] width 14 height 14
click at [208, 330] on icon at bounding box center [209, 397] width 5 height 5
click at [207, 330] on icon at bounding box center [209, 397] width 5 height 5
click at [25, 200] on div at bounding box center [21, 200] width 14 height 14
click at [207, 330] on icon at bounding box center [209, 397] width 5 height 5
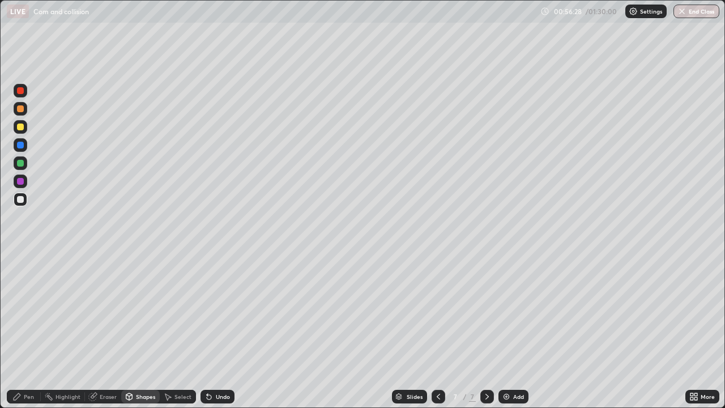
click at [209, 330] on icon at bounding box center [209, 397] width 5 height 5
click at [25, 330] on div "Pen" at bounding box center [29, 397] width 10 height 6
click at [25, 90] on div at bounding box center [21, 91] width 14 height 14
click at [21, 145] on div at bounding box center [20, 145] width 7 height 7
click at [219, 330] on div "Undo" at bounding box center [223, 397] width 14 height 6
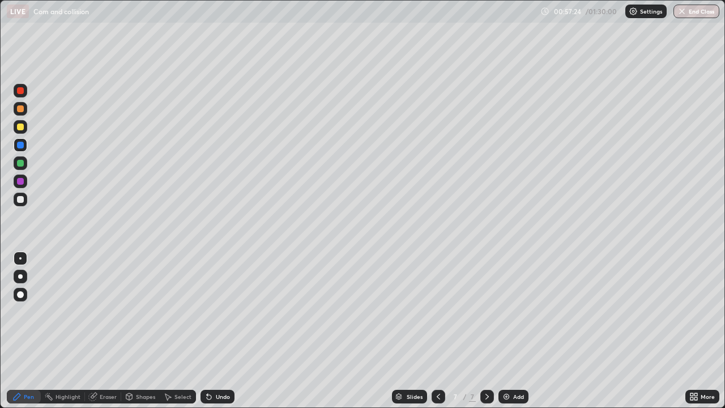
click at [24, 103] on div at bounding box center [21, 109] width 14 height 14
click at [25, 92] on div at bounding box center [21, 91] width 14 height 14
click at [25, 108] on div at bounding box center [21, 109] width 14 height 14
click at [508, 330] on div "Add" at bounding box center [514, 397] width 30 height 14
click at [129, 330] on icon at bounding box center [129, 398] width 0 height 4
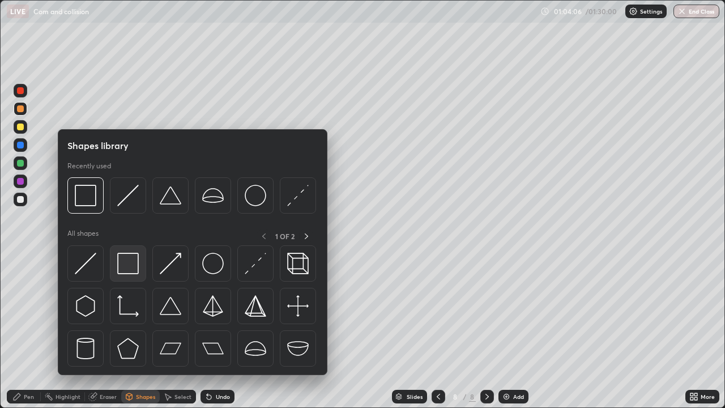
click at [118, 268] on img at bounding box center [128, 264] width 22 height 22
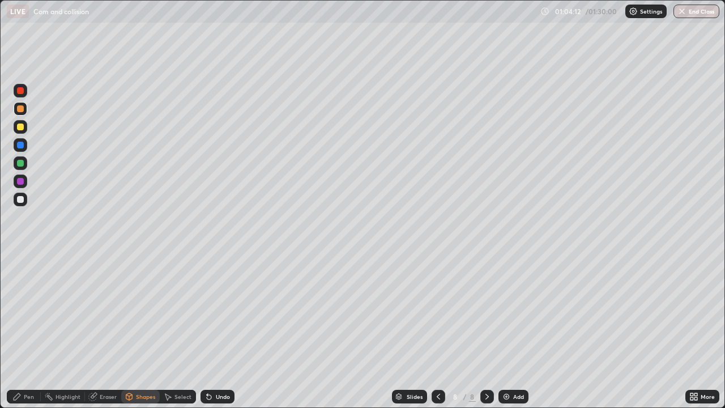
click at [212, 330] on div "Undo" at bounding box center [218, 397] width 34 height 14
click at [31, 330] on div "Pen" at bounding box center [29, 397] width 10 height 6
click at [25, 198] on div at bounding box center [21, 200] width 14 height 14
click at [25, 129] on div at bounding box center [21, 127] width 14 height 14
click at [22, 330] on div "Pen" at bounding box center [24, 397] width 34 height 14
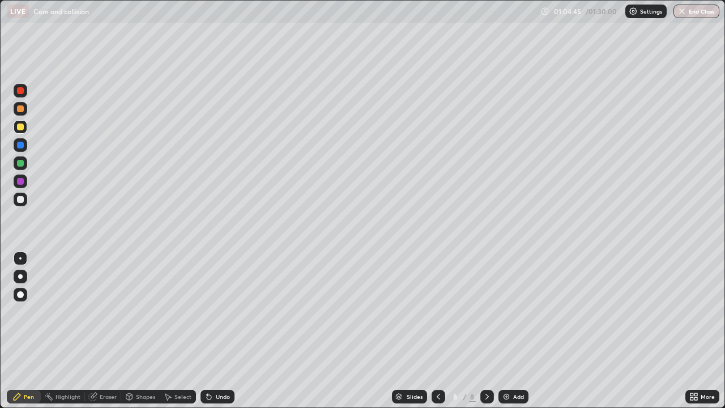
click at [211, 330] on icon at bounding box center [209, 396] width 9 height 9
click at [214, 330] on div "Undo" at bounding box center [218, 397] width 34 height 14
click at [213, 330] on div "Undo" at bounding box center [218, 397] width 34 height 14
click at [214, 330] on div "Undo" at bounding box center [218, 397] width 34 height 14
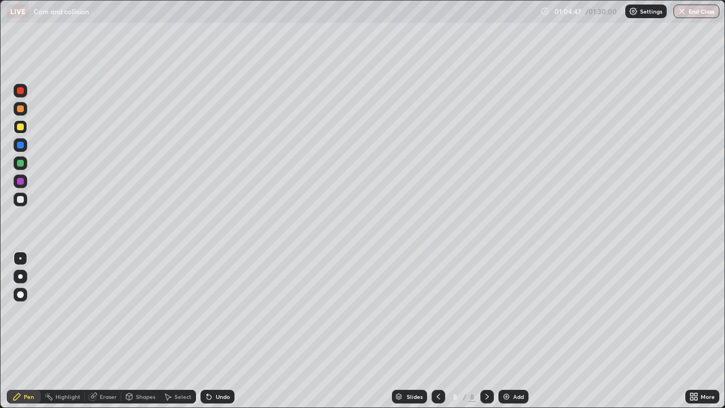
click at [216, 330] on div "Undo" at bounding box center [223, 397] width 14 height 6
click at [217, 330] on div "Undo" at bounding box center [223, 397] width 14 height 6
click at [216, 330] on div "Undo" at bounding box center [223, 397] width 14 height 6
click at [217, 330] on div "Undo" at bounding box center [223, 397] width 14 height 6
click at [217, 330] on div "Undo" at bounding box center [218, 397] width 34 height 14
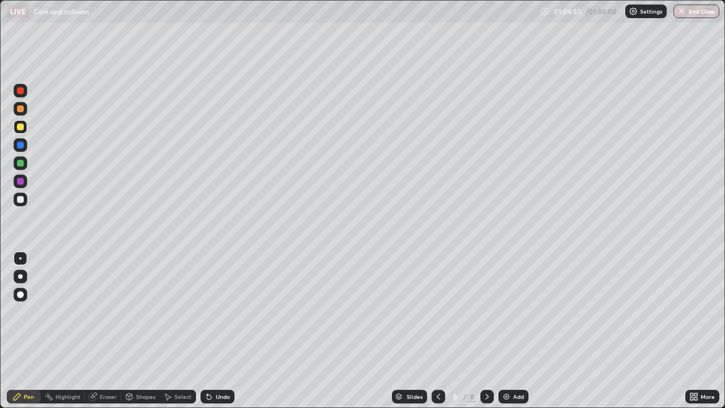
click at [218, 330] on div "Undo" at bounding box center [218, 397] width 34 height 14
click at [219, 330] on div "Undo" at bounding box center [218, 397] width 34 height 14
click at [222, 330] on div "Undo" at bounding box center [223, 397] width 14 height 6
click at [223, 330] on div "Undo" at bounding box center [218, 397] width 34 height 14
click at [135, 330] on div "Shapes" at bounding box center [140, 397] width 39 height 14
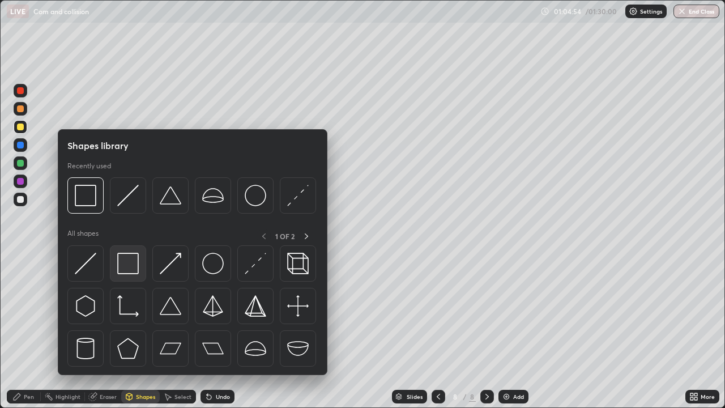
click at [129, 265] on img at bounding box center [128, 264] width 22 height 22
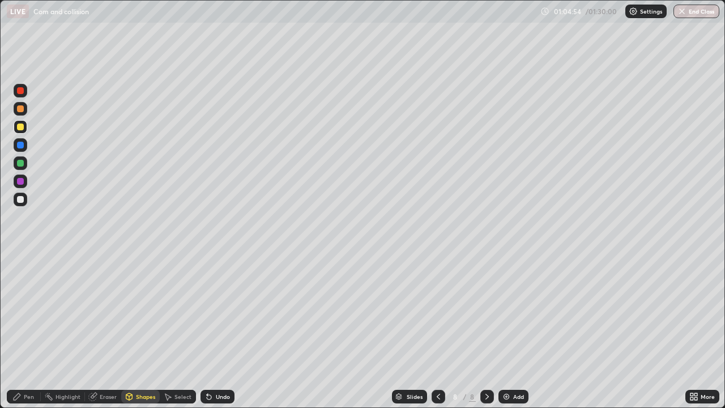
click at [21, 109] on div at bounding box center [20, 108] width 7 height 7
click at [136, 330] on div "Shapes" at bounding box center [145, 397] width 19 height 6
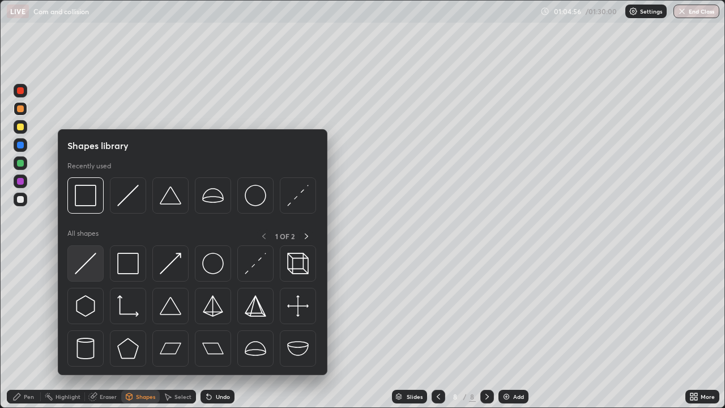
click at [95, 258] on img at bounding box center [86, 264] width 22 height 22
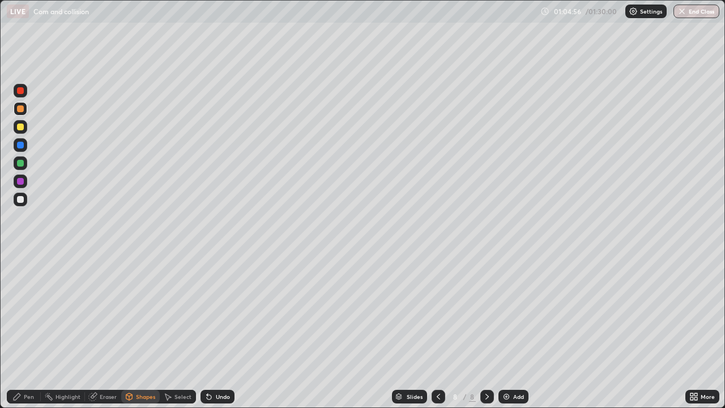
click at [138, 330] on div "Shapes" at bounding box center [145, 397] width 19 height 6
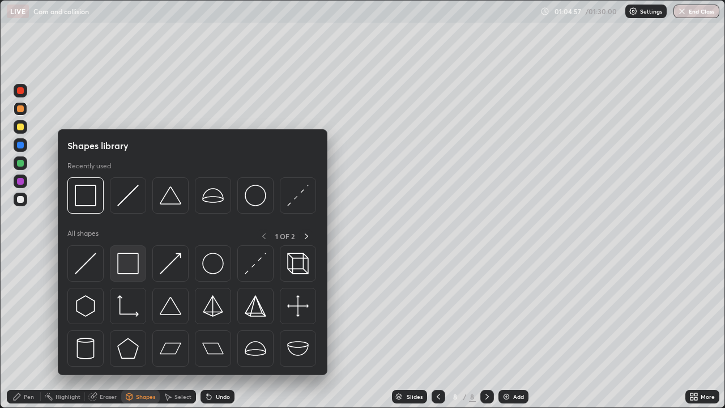
click at [138, 262] on img at bounding box center [128, 264] width 22 height 22
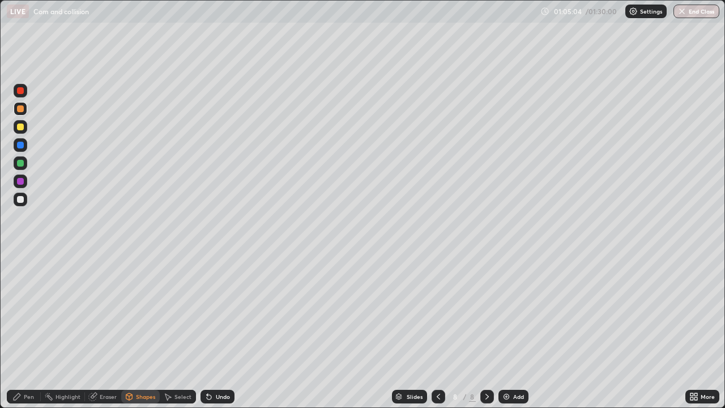
click at [24, 126] on div at bounding box center [21, 127] width 14 height 14
click at [18, 330] on icon at bounding box center [17, 396] width 7 height 7
click at [220, 330] on div "Undo" at bounding box center [218, 397] width 34 height 14
click at [21, 166] on div at bounding box center [20, 163] width 7 height 7
click at [214, 330] on div "Undo" at bounding box center [218, 397] width 34 height 14
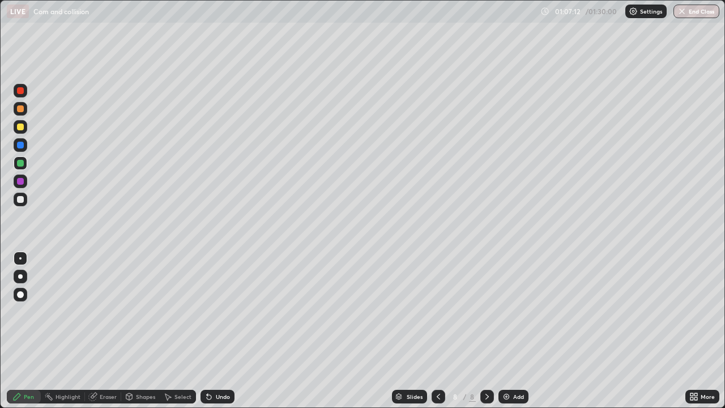
click at [220, 330] on div "Undo" at bounding box center [223, 397] width 14 height 6
click at [23, 92] on div at bounding box center [20, 90] width 7 height 7
click at [24, 199] on div at bounding box center [21, 200] width 14 height 14
click at [22, 127] on div at bounding box center [20, 127] width 7 height 7
click at [23, 199] on div at bounding box center [20, 199] width 7 height 7
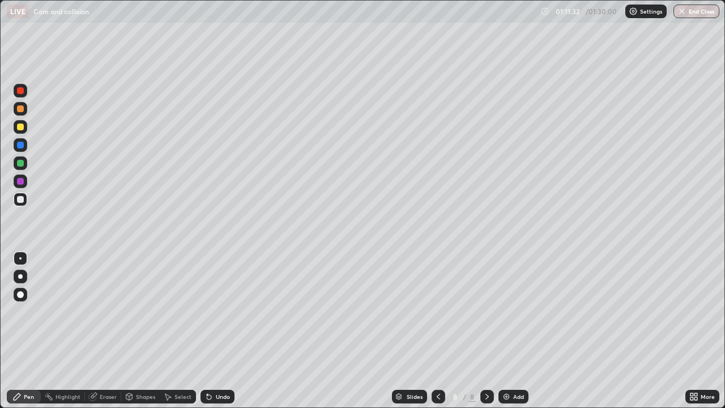
click at [486, 330] on icon at bounding box center [487, 396] width 9 height 9
click at [505, 330] on img at bounding box center [506, 396] width 9 height 9
click at [437, 330] on icon at bounding box center [438, 396] width 9 height 9
click at [436, 330] on icon at bounding box center [438, 396] width 9 height 9
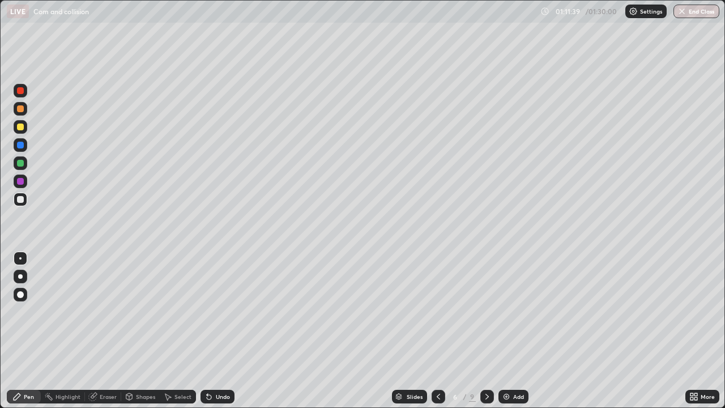
click at [437, 330] on icon at bounding box center [438, 396] width 9 height 9
click at [100, 330] on div "Eraser" at bounding box center [108, 397] width 17 height 6
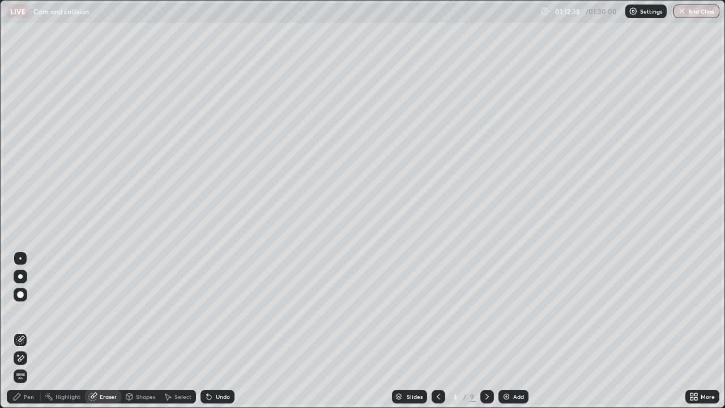
click at [481, 330] on div at bounding box center [487, 397] width 14 height 14
click at [486, 330] on icon at bounding box center [487, 396] width 9 height 9
click at [484, 330] on icon at bounding box center [487, 396] width 9 height 9
click at [487, 330] on icon at bounding box center [487, 397] width 3 height 6
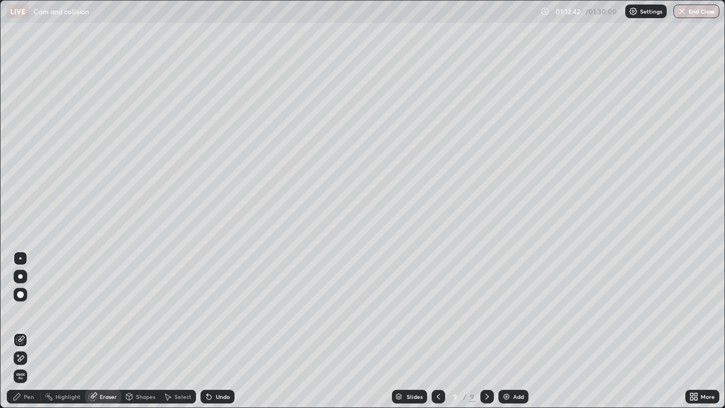
click at [437, 330] on icon at bounding box center [438, 396] width 9 height 9
click at [486, 330] on icon at bounding box center [487, 396] width 9 height 9
click at [136, 330] on div "Shapes" at bounding box center [145, 397] width 19 height 6
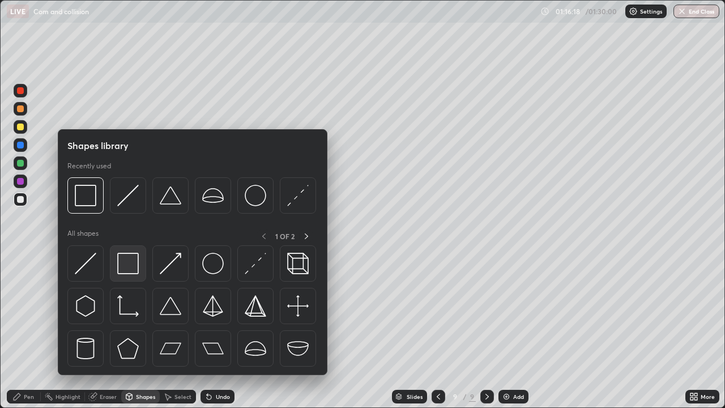
click at [133, 262] on img at bounding box center [128, 264] width 22 height 22
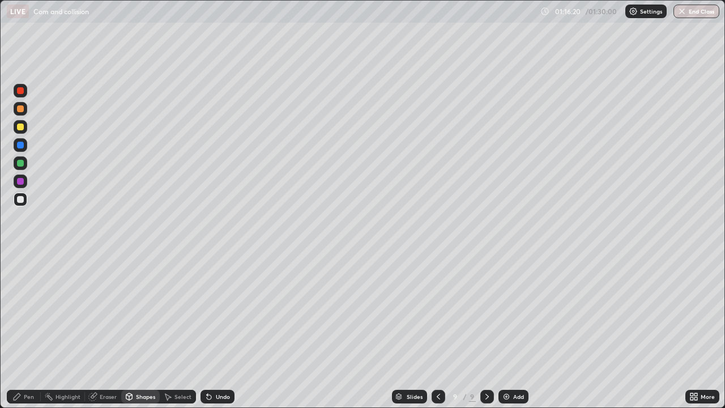
click at [133, 330] on icon at bounding box center [129, 396] width 9 height 9
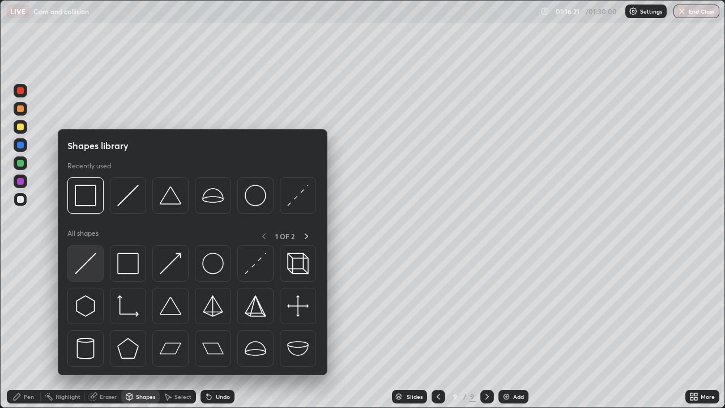
click at [92, 267] on img at bounding box center [86, 264] width 22 height 22
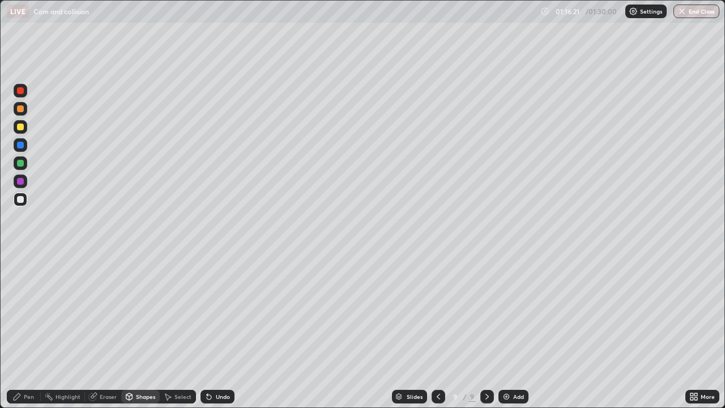
click at [27, 181] on div at bounding box center [21, 181] width 14 height 14
click at [23, 163] on div at bounding box center [20, 163] width 7 height 7
click at [20, 330] on icon at bounding box center [16, 396] width 9 height 9
click at [216, 330] on div "Undo" at bounding box center [223, 397] width 14 height 6
click at [696, 330] on icon at bounding box center [696, 398] width 3 height 3
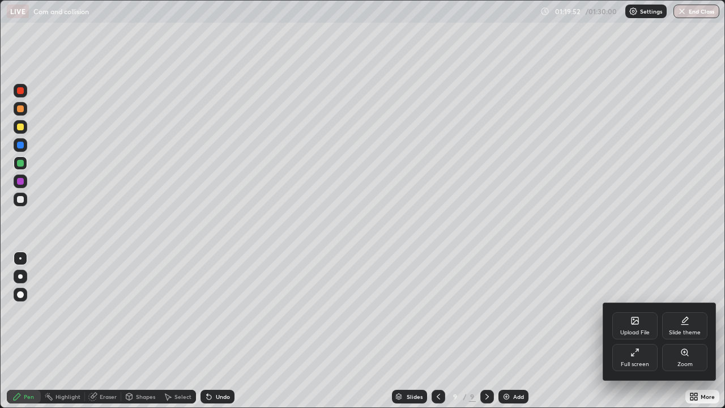
click at [650, 330] on div "Full screen" at bounding box center [634, 357] width 45 height 27
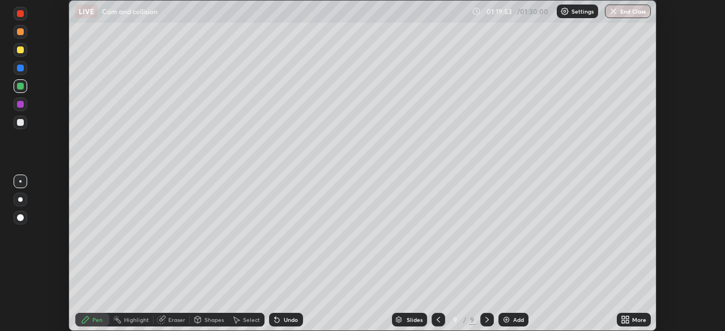
scroll to position [56324, 55929]
click at [626, 6] on button "End Class" at bounding box center [628, 12] width 46 height 14
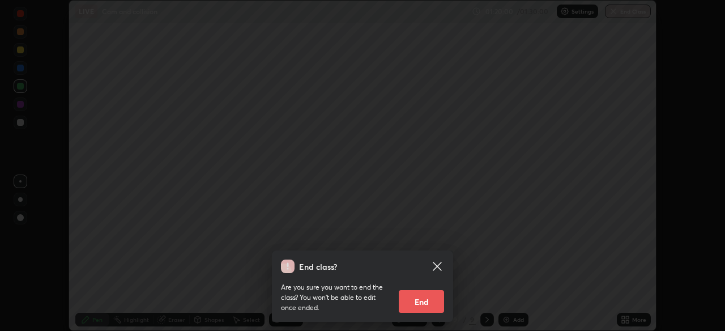
click at [412, 290] on button "End" at bounding box center [421, 301] width 45 height 23
